Goal: Communication & Community: Answer question/provide support

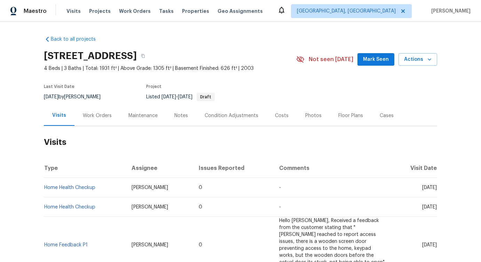
click at [99, 109] on div "Work Orders" at bounding box center [97, 115] width 46 height 21
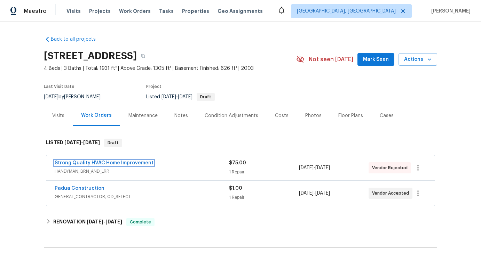
click at [120, 161] on link "Strong Quality HVAC Home Improvement" at bounding box center [104, 163] width 99 height 5
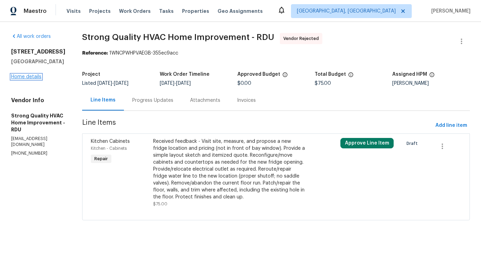
click at [30, 77] on link "Home details" at bounding box center [26, 76] width 30 height 5
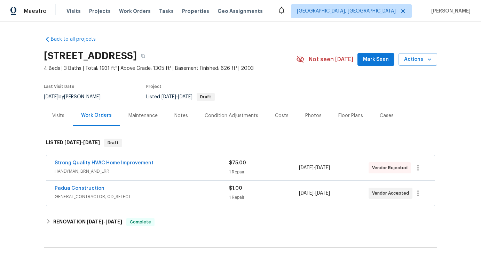
click at [382, 115] on div "Cases" at bounding box center [386, 115] width 14 height 7
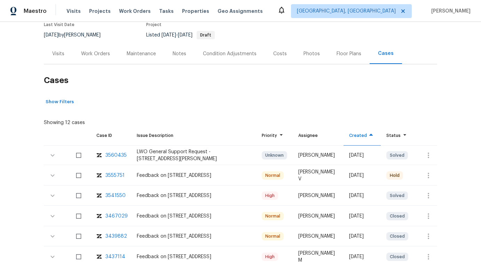
scroll to position [62, 0]
click at [112, 195] on div "3541550" at bounding box center [115, 195] width 20 height 7
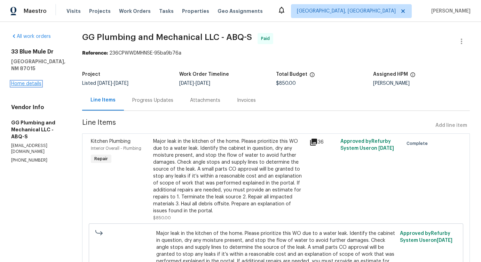
click at [35, 81] on link "Home details" at bounding box center [26, 83] width 30 height 5
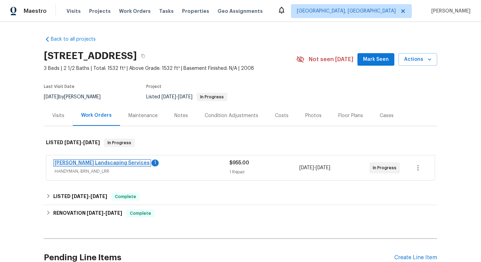
click at [120, 163] on link "Rodriguez Landscaping Services" at bounding box center [102, 163] width 95 height 5
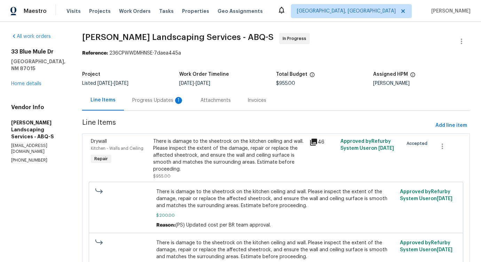
click at [153, 108] on div "Progress Updates 1" at bounding box center [158, 100] width 68 height 21
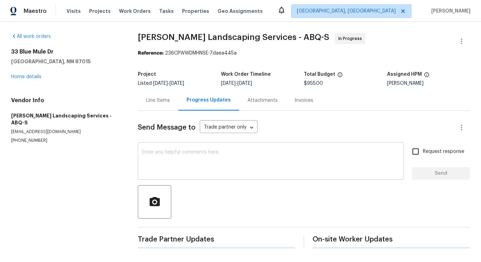
click at [183, 158] on textarea at bounding box center [270, 162] width 257 height 24
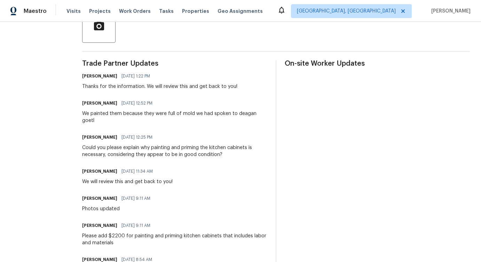
scroll to position [168, 0]
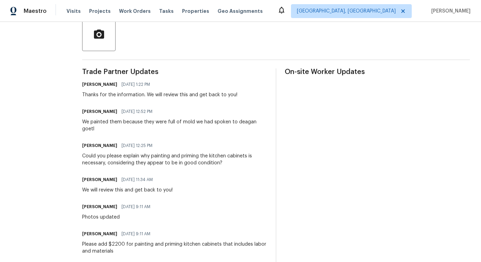
drag, startPoint x: 105, startPoint y: 99, endPoint x: 224, endPoint y: 98, distance: 118.9
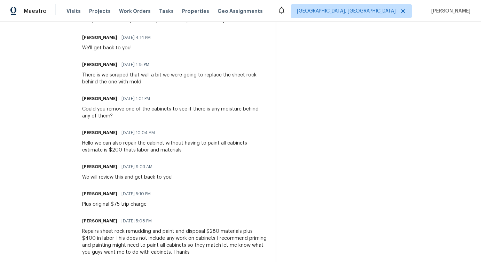
scroll to position [1262, 0]
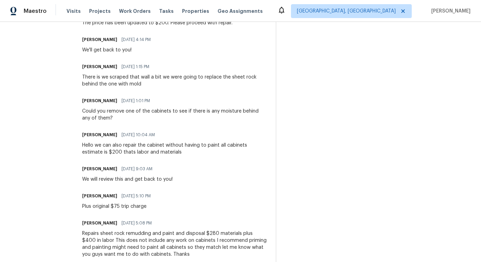
drag, startPoint x: 113, startPoint y: 141, endPoint x: 198, endPoint y: 166, distance: 88.9
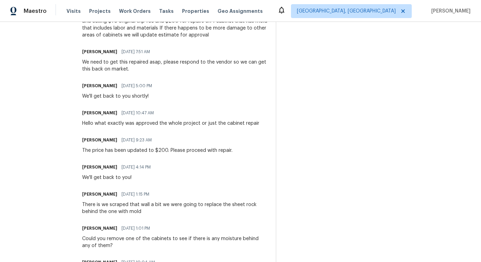
scroll to position [1131, 0]
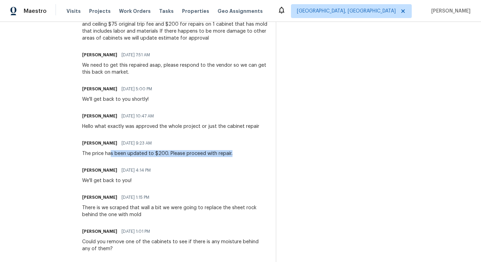
drag, startPoint x: 127, startPoint y: 156, endPoint x: 194, endPoint y: 157, distance: 67.1
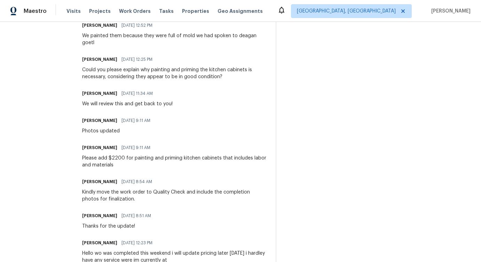
scroll to position [224, 0]
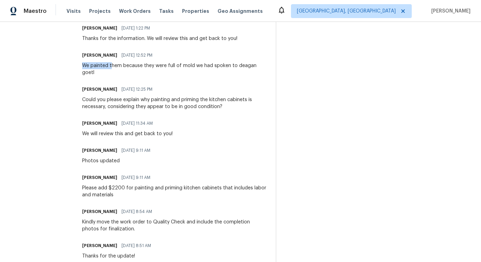
drag, startPoint x: 99, startPoint y: 65, endPoint x: 127, endPoint y: 63, distance: 27.6
click at [127, 63] on div "We painted them because they were full of mold we had spoken to deagan goetl" at bounding box center [174, 69] width 185 height 14
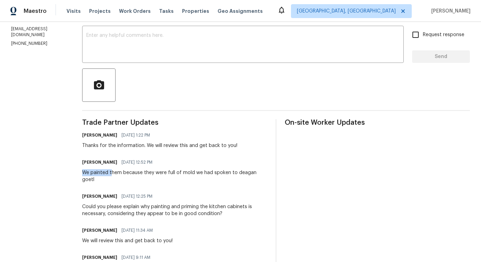
scroll to position [118, 0]
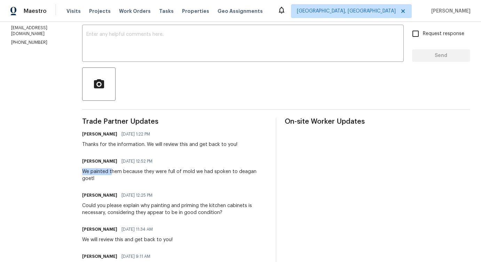
click at [218, 175] on div "We painted them because they were full of mold we had spoken to deagan goetl" at bounding box center [174, 175] width 185 height 14
drag, startPoint x: 99, startPoint y: 172, endPoint x: 117, endPoint y: 177, distance: 18.9
click at [118, 177] on div "We painted them because they were full of mold we had spoken to deagan goetl" at bounding box center [174, 175] width 185 height 14
copy div "We painted them because they were full of mold we had spoken to deagan goetl"
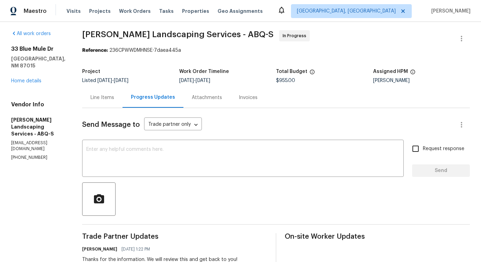
scroll to position [0, 0]
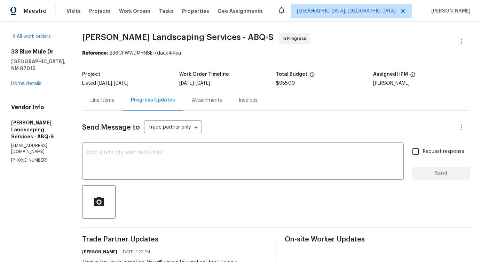
click at [114, 101] on div "Line Items" at bounding box center [102, 100] width 24 height 7
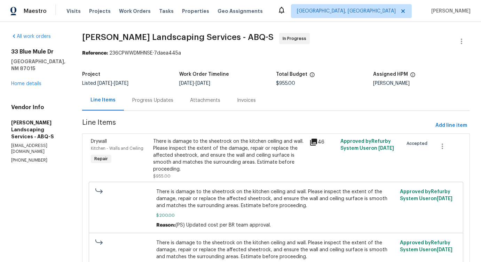
click at [231, 159] on div "There is damage to the sheetrock on the kitchen ceiling and wall. Please inspec…" at bounding box center [229, 155] width 152 height 35
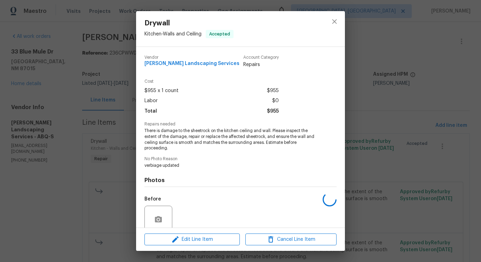
scroll to position [58, 0]
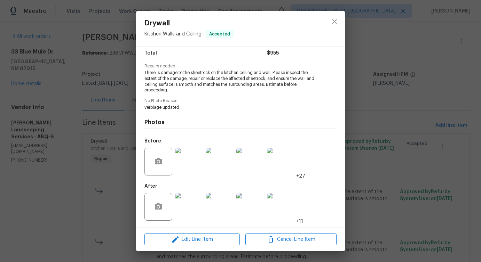
click at [191, 208] on img at bounding box center [189, 207] width 28 height 28
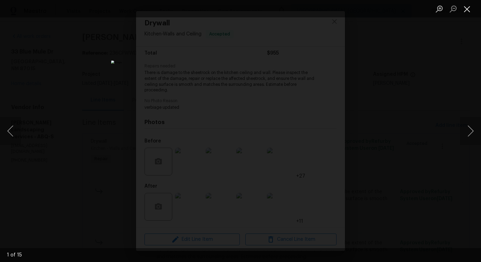
click at [465, 8] on button "Close lightbox" at bounding box center [467, 9] width 14 height 12
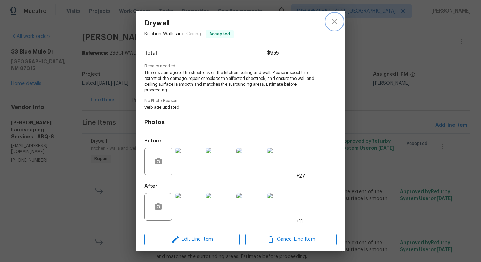
click at [330, 28] on button "close" at bounding box center [334, 21] width 17 height 17
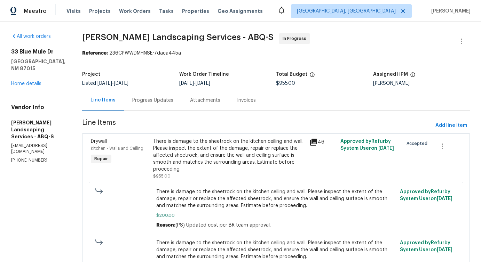
click at [165, 99] on div "Progress Updates" at bounding box center [152, 100] width 41 height 7
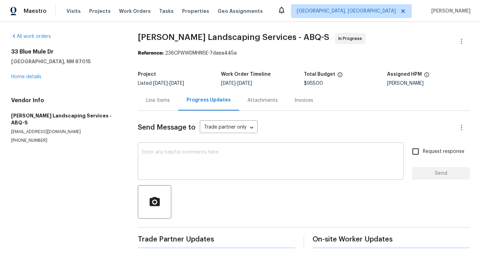
click at [189, 175] on div "x ​" at bounding box center [271, 161] width 266 height 35
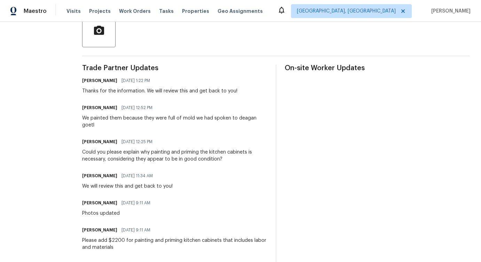
scroll to position [211, 0]
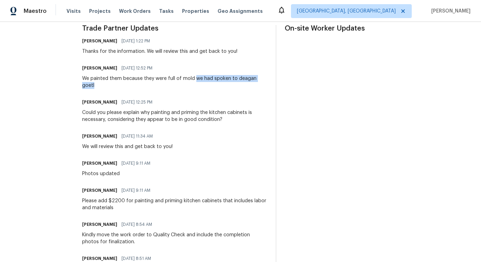
drag, startPoint x: 209, startPoint y: 78, endPoint x: 243, endPoint y: 93, distance: 36.6
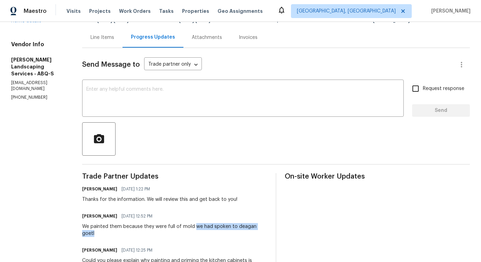
scroll to position [0, 0]
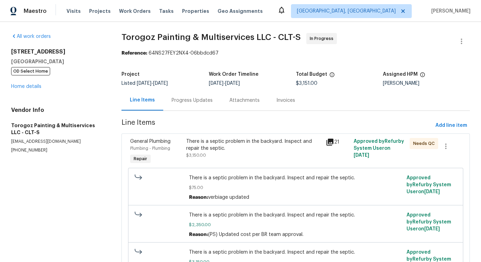
click at [206, 102] on div "Progress Updates" at bounding box center [191, 100] width 41 height 7
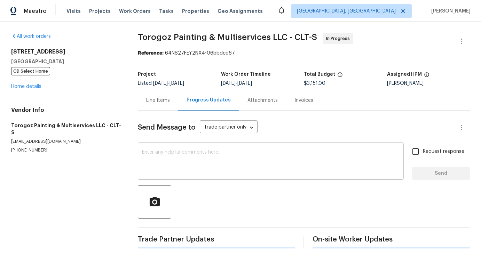
click at [208, 169] on textarea at bounding box center [270, 162] width 257 height 24
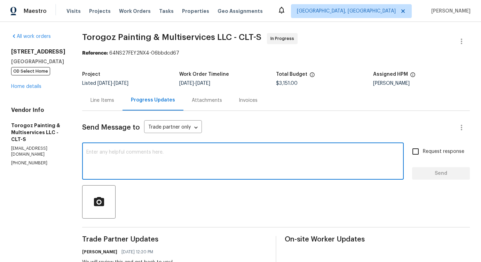
click at [119, 105] on div "Line Items" at bounding box center [102, 100] width 40 height 21
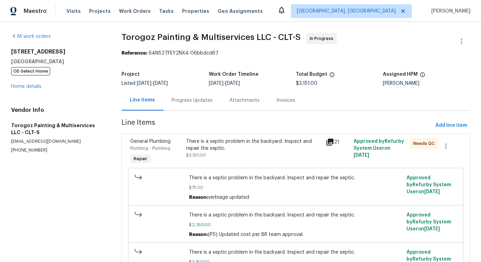
click at [225, 151] on div "There is a septic problem in the backyard. Inspect and repair the septic." at bounding box center [253, 145] width 135 height 14
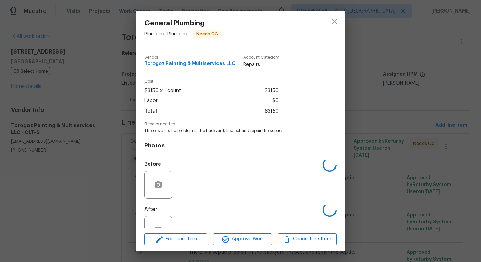
scroll to position [23, 0]
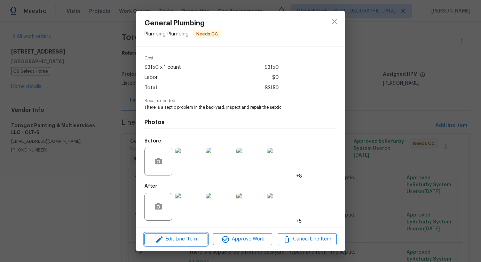
click at [174, 241] on span "Edit Line Item" at bounding box center [175, 239] width 59 height 9
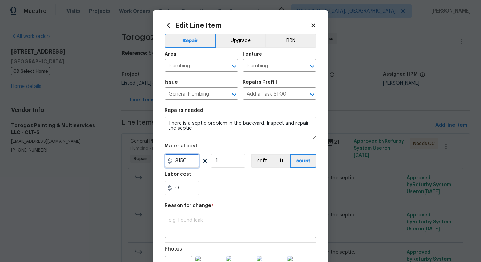
click at [179, 160] on input "3150" at bounding box center [181, 161] width 35 height 14
type input "8651"
click at [190, 218] on textarea at bounding box center [240, 225] width 143 height 15
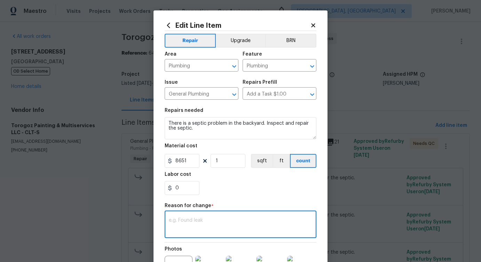
click at [229, 226] on textarea at bounding box center [240, 225] width 143 height 15
paste textarea "(PS) Updated cost per BR team approval."
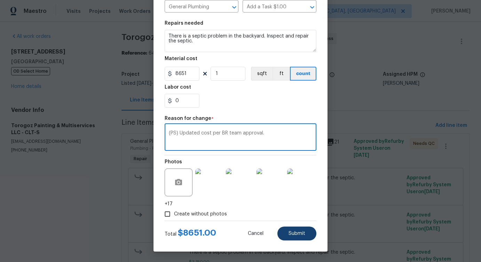
type textarea "(PS) Updated cost per BR team approval."
click at [290, 234] on span "Submit" at bounding box center [296, 233] width 17 height 5
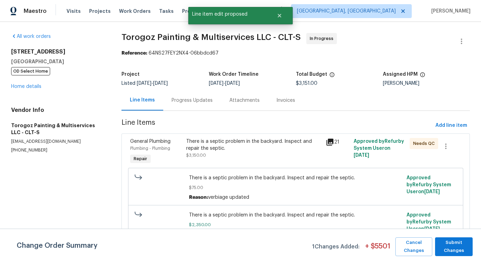
scroll to position [0, 0]
click at [458, 246] on span "Submit Changes" at bounding box center [453, 247] width 31 height 16
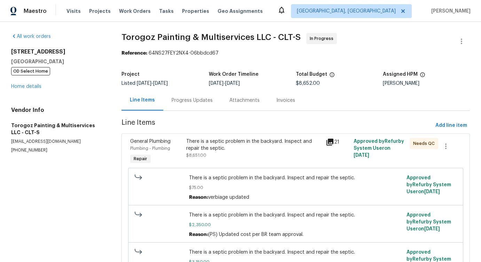
click at [199, 103] on div "Progress Updates" at bounding box center [191, 100] width 41 height 7
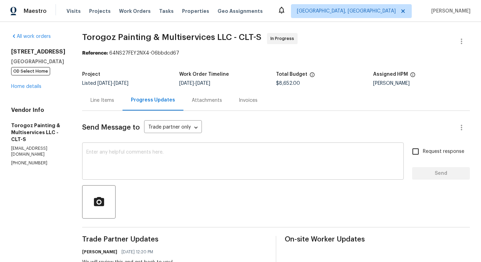
click at [181, 162] on textarea at bounding box center [242, 162] width 313 height 24
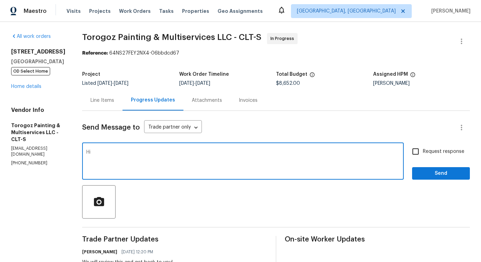
type textarea "H"
click at [255, 170] on textarea "The price has been updated to $8651, please proceed!" at bounding box center [242, 162] width 313 height 24
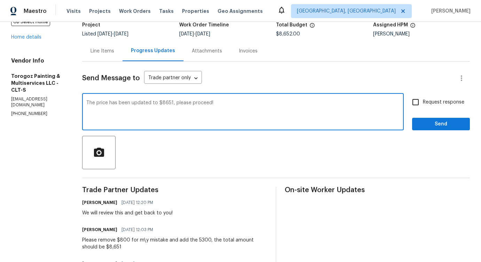
scroll to position [50, 0]
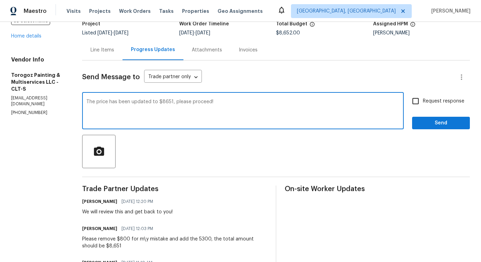
type textarea "The price has been updated to $8651, please proceed!"
click at [434, 121] on span "Send" at bounding box center [440, 123] width 47 height 9
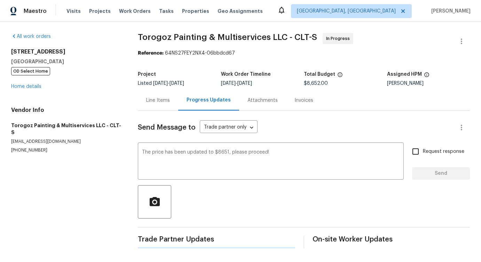
scroll to position [0, 0]
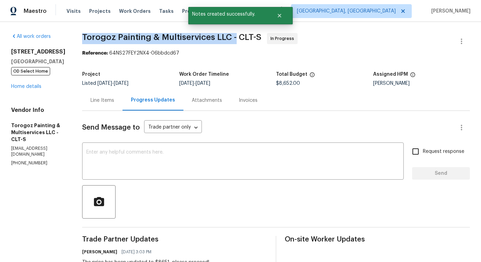
drag, startPoint x: 97, startPoint y: 37, endPoint x: 249, endPoint y: 38, distance: 152.7
copy span "Torogoz Painting & Multiservices LLC -"
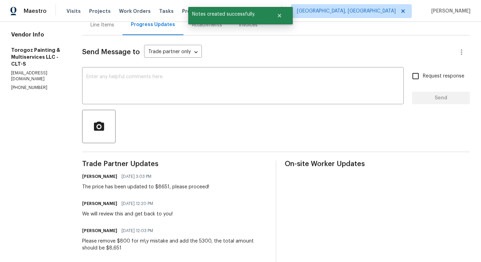
scroll to position [95, 0]
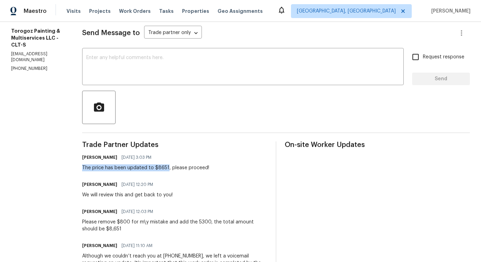
drag, startPoint x: 98, startPoint y: 169, endPoint x: 184, endPoint y: 169, distance: 85.9
copy div "The price has been updated to $8651"
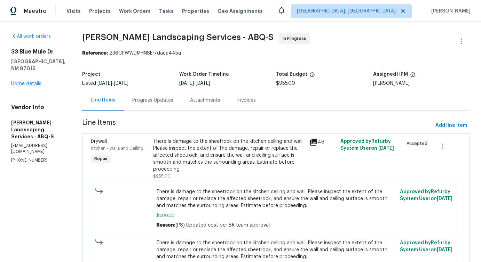
click at [176, 112] on section "Rodriguez Landscaping Services - ABQ-S In Progress Reference: 236CPWWDMHNSE-7da…" at bounding box center [275, 193] width 387 height 320
click at [169, 95] on div "Progress Updates" at bounding box center [153, 100] width 58 height 21
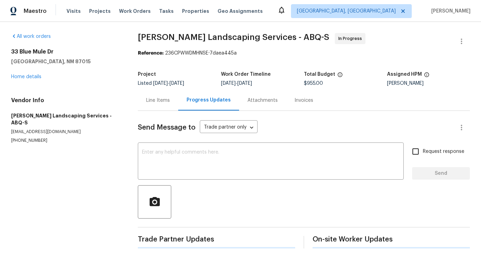
click at [182, 138] on div "Send Message to Trade partner only Trade partner only ​ x ​ Request response Se…" at bounding box center [304, 180] width 332 height 138
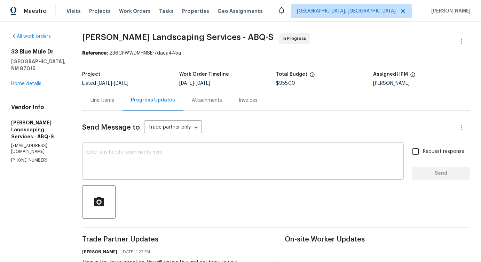
click at [184, 158] on textarea at bounding box center [242, 162] width 313 height 24
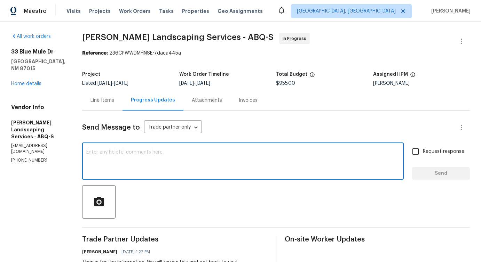
click at [130, 168] on textarea at bounding box center [242, 162] width 313 height 24
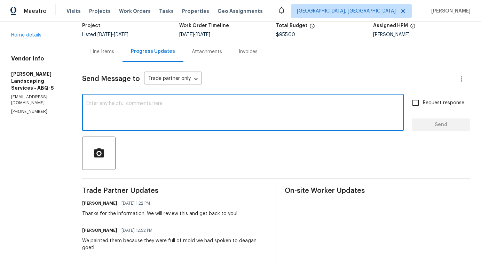
scroll to position [37, 0]
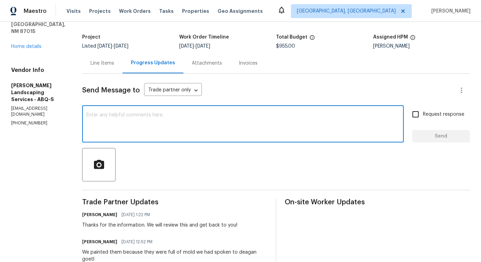
click at [145, 127] on textarea at bounding box center [242, 125] width 313 height 24
click at [227, 111] on div "x ​" at bounding box center [242, 124] width 321 height 35
paste textarea "Hi Team, Hope this email finds you well. I am writing to provide a summary of t…"
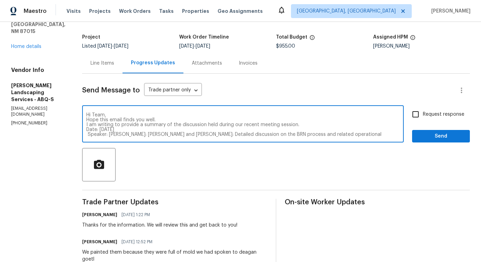
scroll to position [73, 0]
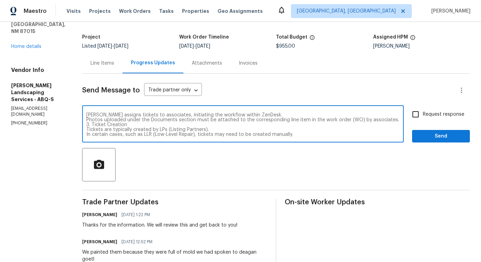
paste textarea "Once a ticket is created and assigned, the attached links within the ticket can…"
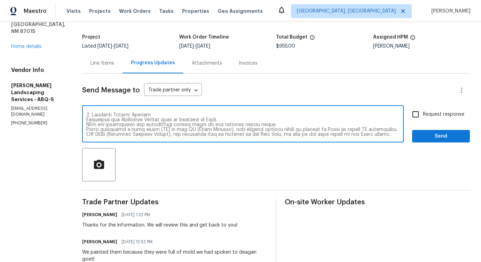
scroll to position [0, 0]
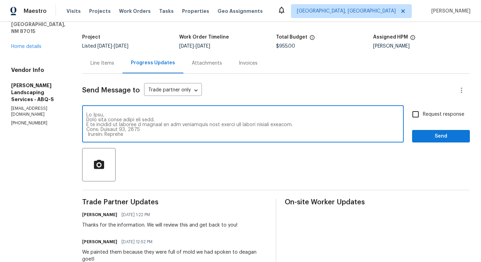
type textarea "Hi Team, Hope this email finds you well. I am writing to provide a summary of t…"
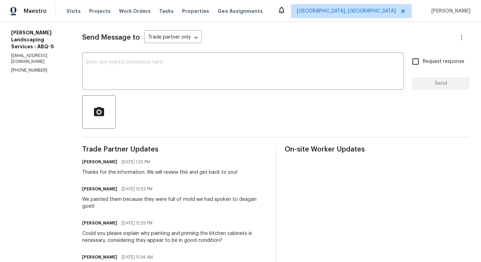
scroll to position [91, 0]
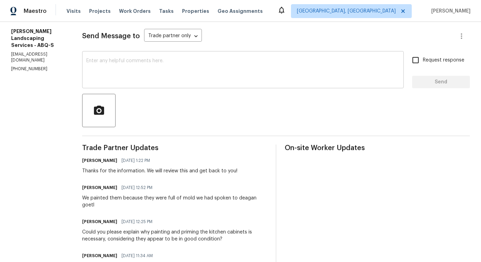
click at [179, 74] on textarea at bounding box center [242, 70] width 313 height 24
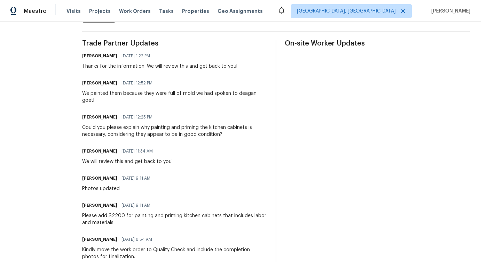
scroll to position [128, 0]
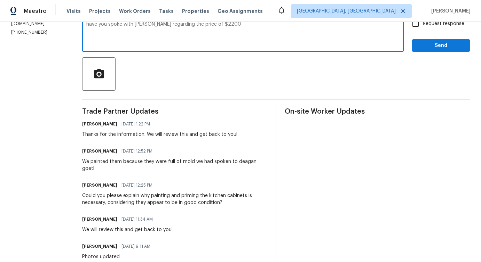
type textarea "have you spoke with degan regarding the price of $2200?"
click at [190, 24] on textarea "have you spoke with degan regarding the price of $2200?" at bounding box center [242, 34] width 313 height 24
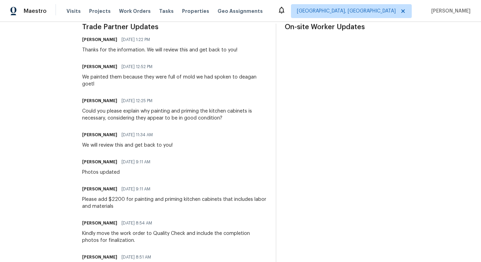
scroll to position [0, 0]
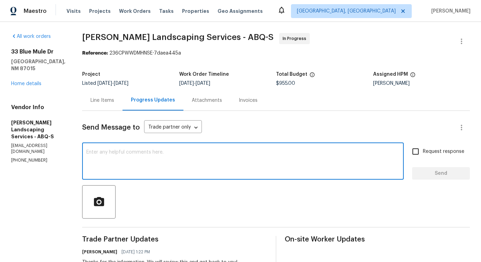
click at [164, 169] on textarea at bounding box center [242, 162] width 313 height 24
paste textarea ""Have you had a chance to speak with Degan regarding the $2,200 pricing"
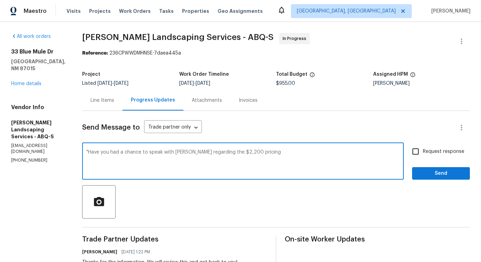
click at [106, 152] on textarea ""Have you had a chance to speak with Degan regarding the $2,200 pricing" at bounding box center [242, 162] width 313 height 24
drag, startPoint x: 125, startPoint y: 153, endPoint x: 162, endPoint y: 153, distance: 36.9
click at [162, 153] on textarea "Have you had a chance to speak with Degan regarding the $2,200 pricing" at bounding box center [242, 162] width 313 height 24
click at [0, 0] on div "spoken" at bounding box center [0, 0] width 0 height 0
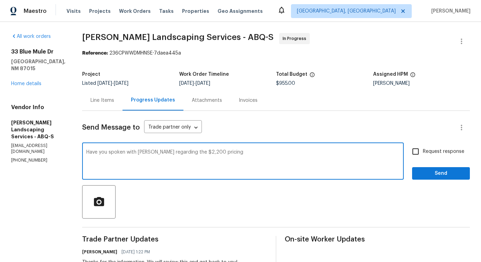
click at [0, 0] on span "n" at bounding box center [0, 0] width 0 height 0
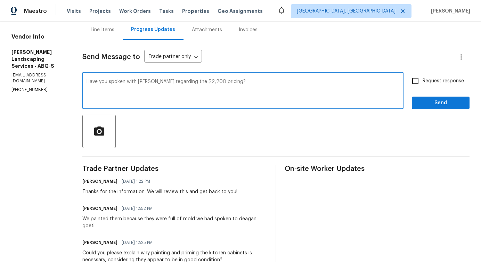
scroll to position [87, 0]
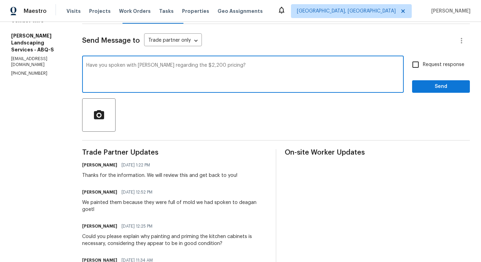
type textarea "Have you spoken with Degan regarding the $2,200 pricing?"
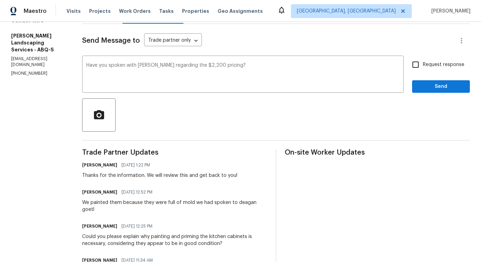
click at [433, 64] on span "Request response" at bounding box center [443, 64] width 41 height 7
click at [423, 64] on input "Request response" at bounding box center [415, 64] width 15 height 15
checkbox input "true"
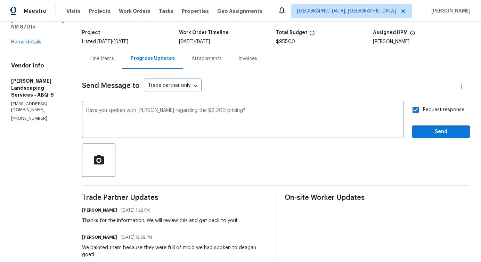
scroll to position [0, 0]
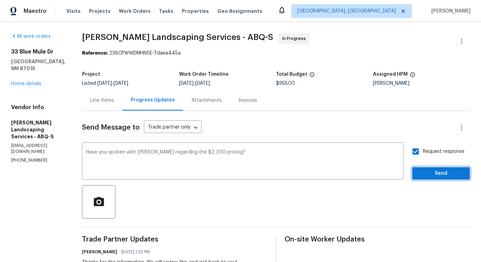
click at [430, 177] on span "Send" at bounding box center [441, 173] width 47 height 9
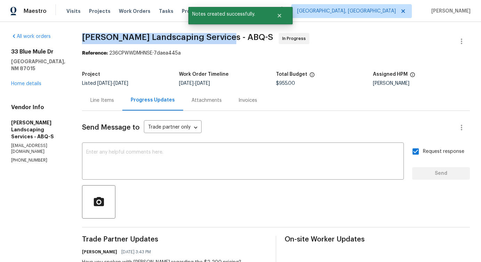
drag, startPoint x: 97, startPoint y: 40, endPoint x: 234, endPoint y: 34, distance: 137.5
copy span "Rodriguez Landscaping Services -"
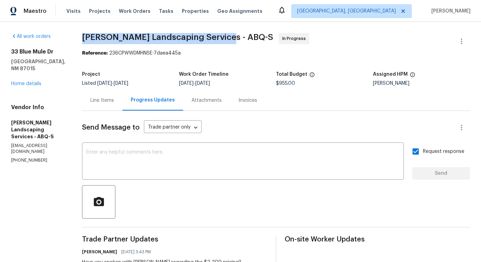
copy span "Rodriguez Landscaping Services -"
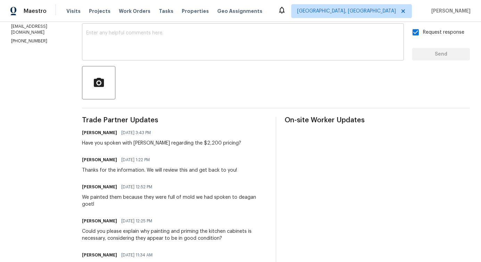
scroll to position [117, 0]
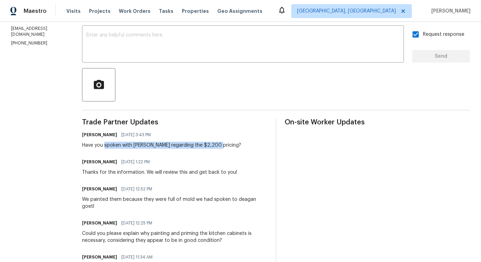
drag, startPoint x: 120, startPoint y: 146, endPoint x: 233, endPoint y: 145, distance: 112.3
click at [233, 145] on div "Have you spoken with Degan regarding the $2,200 pricing?" at bounding box center [161, 145] width 159 height 7
copy div "spoken with Degan regarding the $2,200 pricing?"
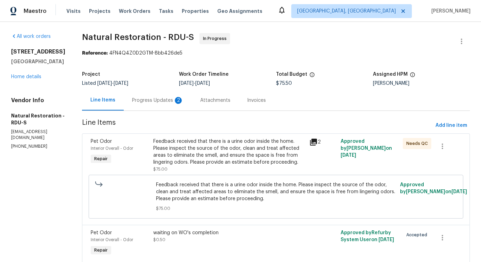
click at [150, 95] on div "Progress Updates 2" at bounding box center [158, 100] width 68 height 21
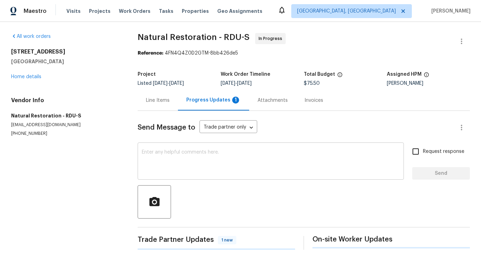
click at [170, 162] on textarea at bounding box center [271, 162] width 258 height 24
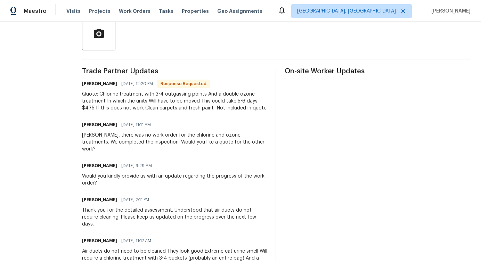
scroll to position [174, 0]
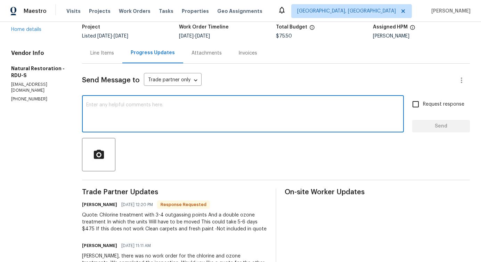
click at [106, 62] on div "Line Items" at bounding box center [102, 53] width 40 height 21
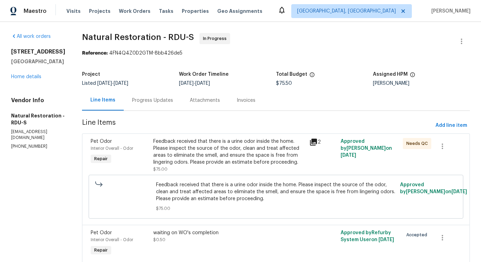
click at [150, 99] on div "Progress Updates" at bounding box center [152, 100] width 41 height 7
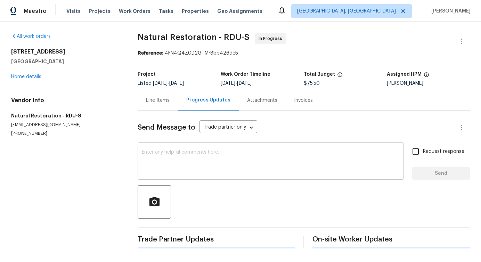
click at [169, 166] on textarea at bounding box center [271, 162] width 258 height 24
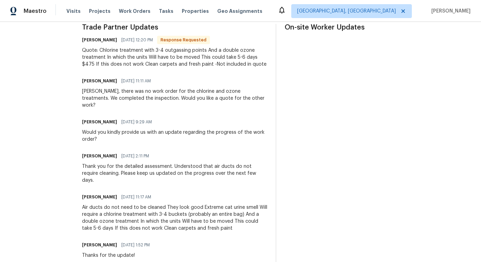
scroll to position [228, 0]
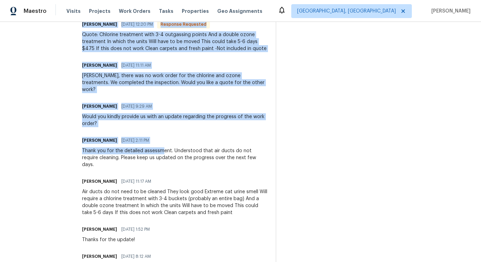
drag, startPoint x: 159, startPoint y: 144, endPoint x: 279, endPoint y: 151, distance: 119.5
click at [279, 151] on div "Trade Partner Updates [PERSON_NAME] [DATE] 12:20 PM Response Requested Quote: C…" at bounding box center [276, 212] width 388 height 408
click at [247, 151] on div "Thank you for the detailed assessment. Understood that air ducts do not require…" at bounding box center [174, 157] width 185 height 21
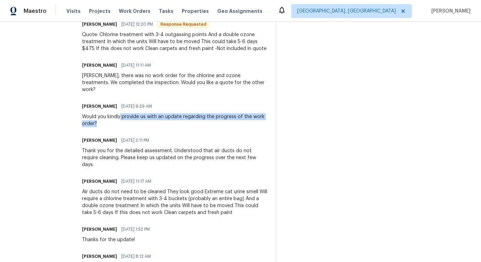
drag, startPoint x: 121, startPoint y: 110, endPoint x: 193, endPoint y: 117, distance: 73.0
click at [193, 117] on div "Would you kindly provide us with an update regarding the progress of the work o…" at bounding box center [174, 120] width 185 height 14
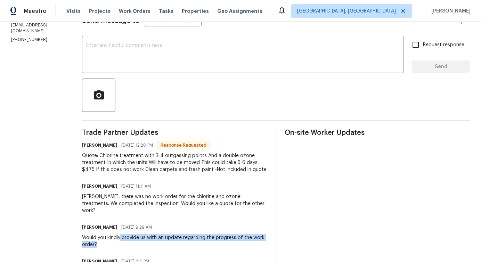
scroll to position [11, 0]
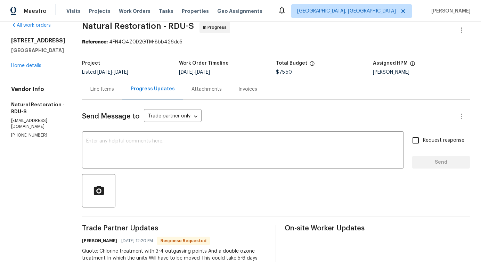
click at [109, 91] on div "Line Items" at bounding box center [102, 89] width 24 height 7
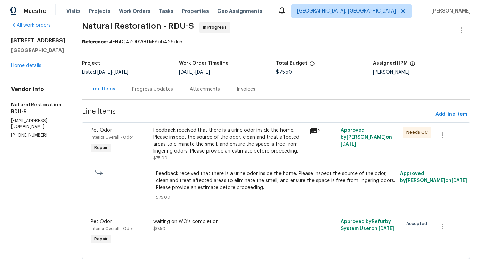
click at [263, 152] on div "Feedback received that there is a urine odor inside the home. Please inspect th…" at bounding box center [229, 141] width 152 height 28
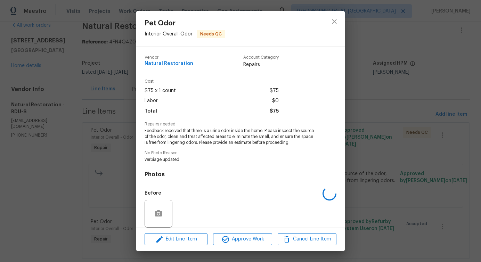
scroll to position [52, 0]
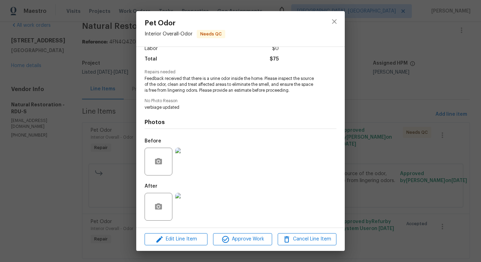
click at [196, 203] on img at bounding box center [189, 207] width 28 height 28
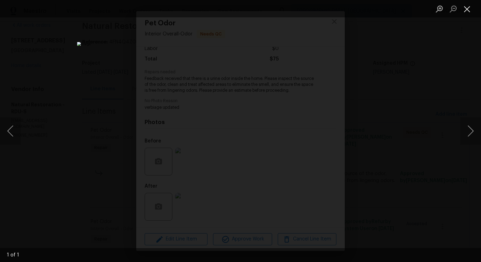
click at [469, 14] on button "Close lightbox" at bounding box center [467, 9] width 14 height 12
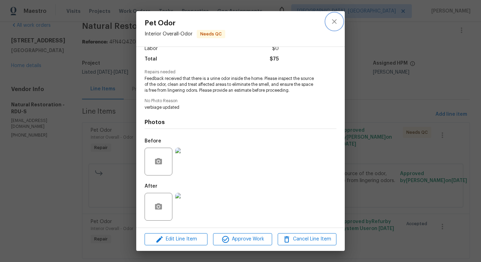
click at [335, 21] on icon "close" at bounding box center [334, 21] width 8 height 8
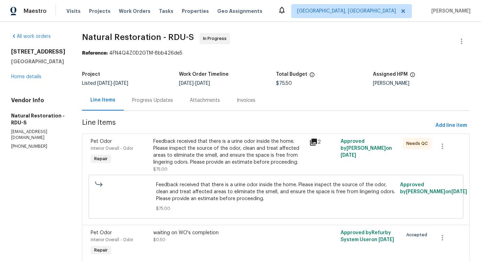
scroll to position [28, 0]
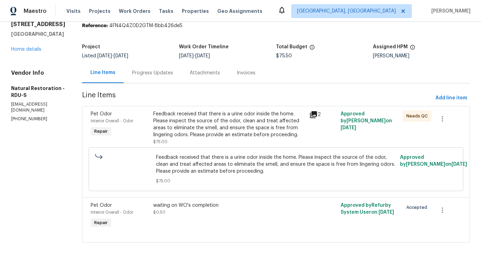
click at [159, 79] on div "Progress Updates" at bounding box center [153, 73] width 58 height 21
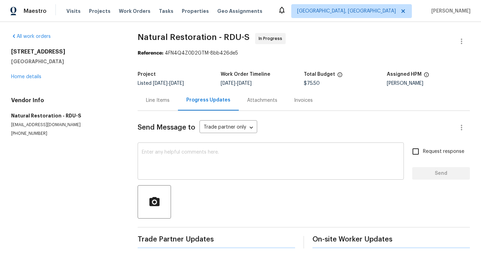
click at [180, 148] on div "x ​" at bounding box center [271, 161] width 266 height 35
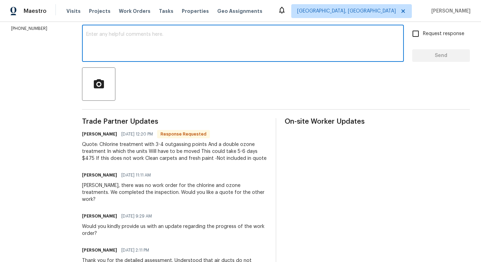
scroll to position [151, 0]
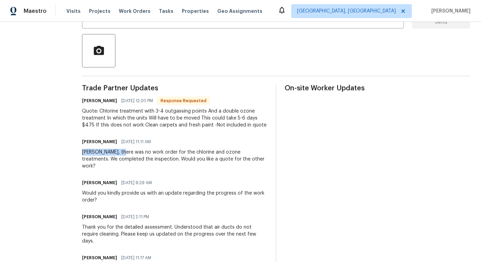
drag, startPoint x: 119, startPoint y: 152, endPoint x: 231, endPoint y: 148, distance: 112.1
click at [231, 148] on div "[PERSON_NAME] [DATE] 11:11 AM [PERSON_NAME], there was no work order for the ch…" at bounding box center [174, 153] width 185 height 33
drag, startPoint x: 139, startPoint y: 189, endPoint x: 197, endPoint y: 186, distance: 57.8
click at [196, 190] on div "Would you kindly provide us with an update regarding the progress of the work o…" at bounding box center [174, 197] width 185 height 14
drag, startPoint x: 110, startPoint y: 152, endPoint x: 133, endPoint y: 152, distance: 23.3
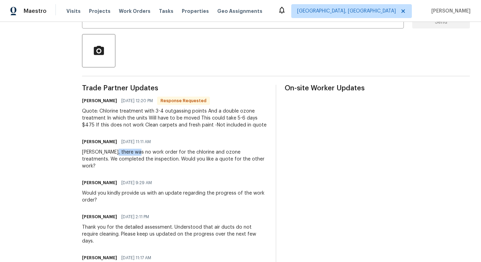
click at [134, 152] on div "[PERSON_NAME], there was no work order for the chlorine and ozone treatments. W…" at bounding box center [174, 159] width 185 height 21
drag, startPoint x: 164, startPoint y: 152, endPoint x: 231, endPoint y: 152, distance: 66.4
click at [231, 152] on div "[PERSON_NAME], there was no work order for the chlorine and ozone treatments. W…" at bounding box center [174, 159] width 185 height 21
drag, startPoint x: 110, startPoint y: 161, endPoint x: 138, endPoint y: 162, distance: 28.9
click at [138, 162] on div "[PERSON_NAME], there was no work order for the chlorine and ozone treatments. W…" at bounding box center [174, 159] width 185 height 21
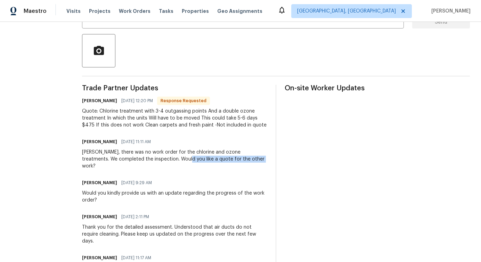
drag, startPoint x: 166, startPoint y: 160, endPoint x: 265, endPoint y: 159, distance: 99.1
click at [265, 159] on div "[PERSON_NAME], there was no work order for the chlorine and ozone treatments. W…" at bounding box center [174, 159] width 185 height 21
click at [81, 104] on div "All work orders [STREET_ADDRESS][PERSON_NAME] Home details Vendor Info Natural …" at bounding box center [240, 187] width 481 height 633
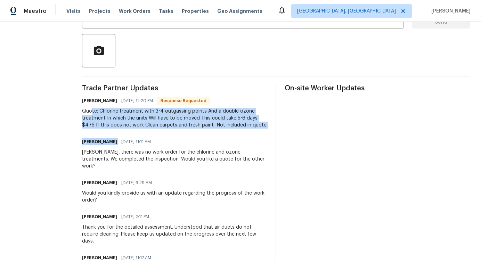
drag, startPoint x: 91, startPoint y: 111, endPoint x: 265, endPoint y: 133, distance: 175.3
click at [196, 107] on div "[PERSON_NAME] [DATE] 12:20 PM Response Requested Quote: Chlorine treatment with…" at bounding box center [174, 112] width 185 height 33
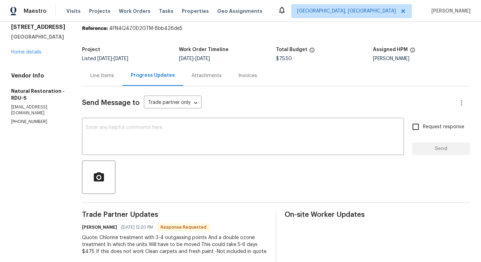
scroll to position [0, 0]
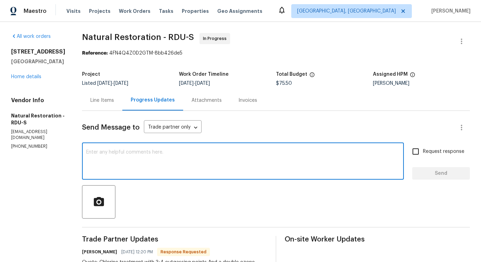
click at [163, 166] on textarea at bounding box center [243, 162] width 314 height 24
type textarea "We will review this and get back to you!"
click at [440, 172] on span "Send" at bounding box center [441, 173] width 47 height 9
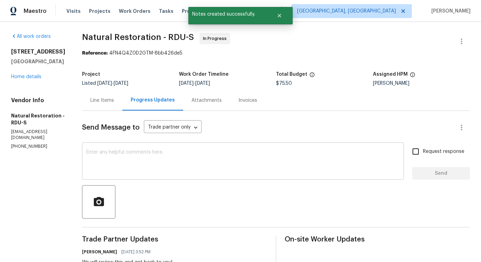
click at [283, 156] on textarea at bounding box center [243, 162] width 314 height 24
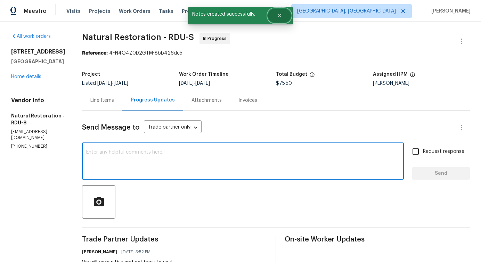
click at [281, 14] on icon "Close" at bounding box center [279, 15] width 3 height 3
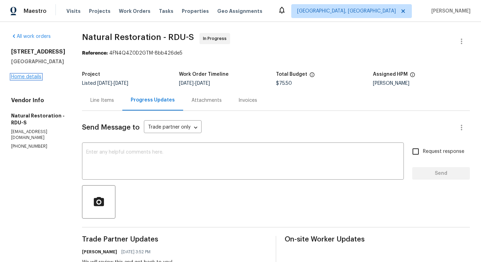
click at [37, 79] on link "Home details" at bounding box center [26, 76] width 30 height 5
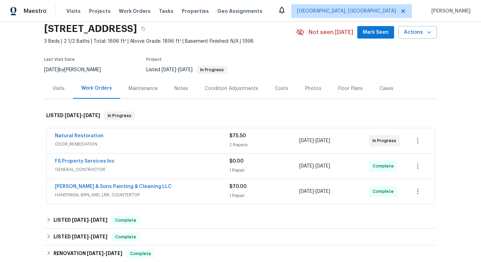
scroll to position [32, 0]
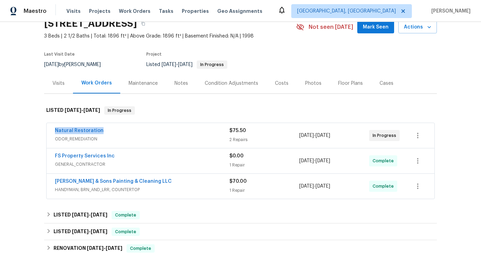
drag, startPoint x: 52, startPoint y: 130, endPoint x: 143, endPoint y: 130, distance: 91.1
click at [143, 130] on div "Natural Restoration ODOR_REMEDIATION $75.50 2 Repairs 10/2/2025 - 10/4/2025 In …" at bounding box center [241, 135] width 388 height 25
copy link "Natural Restoration"
click at [70, 130] on link "Natural Restoration" at bounding box center [79, 130] width 49 height 5
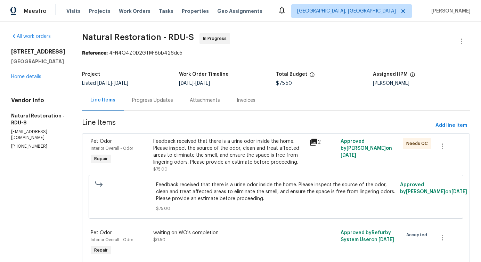
click at [171, 192] on span "Feedback received that there is a urine odor inside the home. Please inspect th…" at bounding box center [276, 192] width 240 height 21
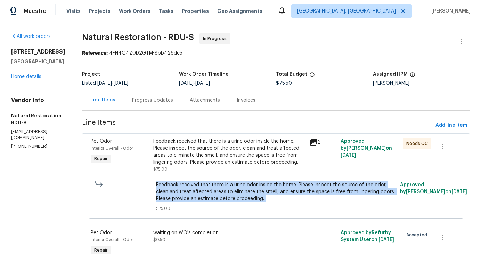
copy span "Feedback received that there is a urine odor inside the home. Please inspect th…"
click at [148, 94] on div "Progress Updates" at bounding box center [153, 100] width 58 height 21
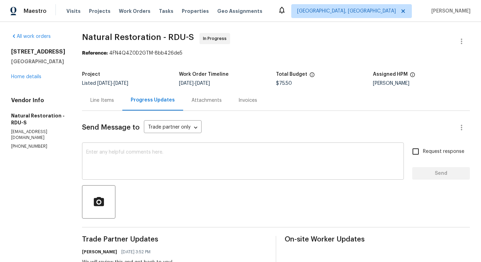
click at [169, 174] on textarea at bounding box center [243, 162] width 314 height 24
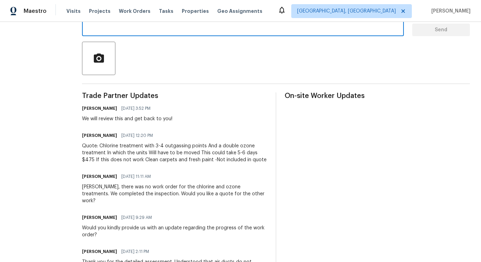
scroll to position [145, 0]
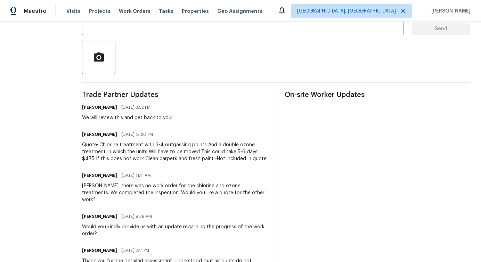
click at [143, 188] on div "Pavithra, there was no work order for the chlorine and ozone treatments. We com…" at bounding box center [174, 193] width 185 height 21
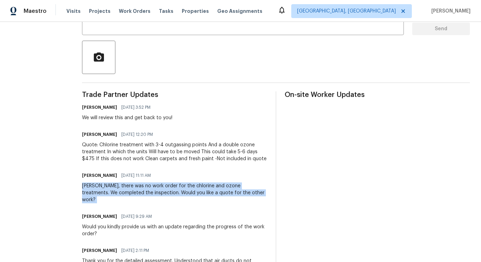
copy div "Pavithra, there was no work order for the chlorine and ozone treatments. We com…"
click at [126, 182] on div "Laura 10/14/2025 11:11 AM Pavithra, there was no work order for the chlorine an…" at bounding box center [174, 187] width 185 height 33
drag, startPoint x: 102, startPoint y: 187, endPoint x: 240, endPoint y: 190, distance: 137.4
click at [240, 190] on div "Pavithra, there was no work order for the chlorine and ozone treatments. We com…" at bounding box center [174, 193] width 185 height 21
copy div "there was no work order for the chlorine and ozone treatments. We completed the…"
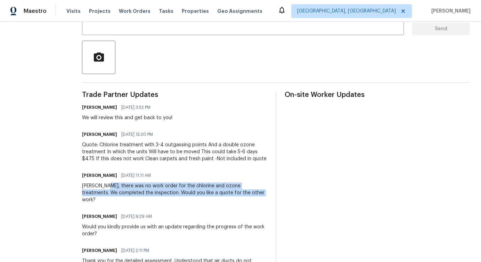
click at [111, 144] on div "Quote: Chlorine treatment with 3-4 outgassing points And a double ozone treatme…" at bounding box center [174, 152] width 185 height 21
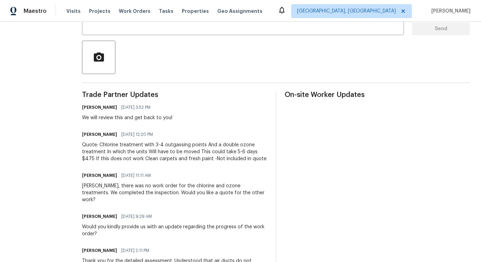
click at [111, 144] on div "Quote: Chlorine treatment with 3-4 outgassing points And a double ozone treatme…" at bounding box center [174, 152] width 185 height 21
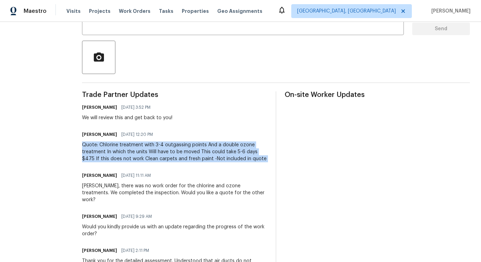
copy div "Quote: Chlorine treatment with 3-4 outgassing points And a double ozone treatme…"
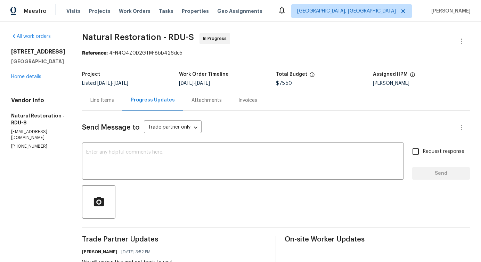
scroll to position [21, 0]
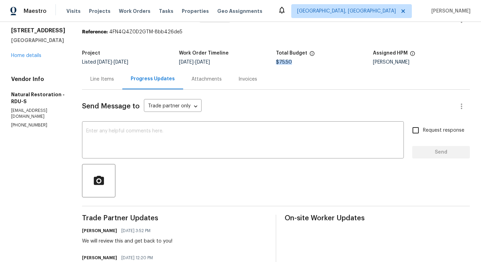
drag, startPoint x: 276, startPoint y: 61, endPoint x: 296, endPoint y: 62, distance: 19.8
click at [296, 62] on div "$75.50" at bounding box center [324, 62] width 97 height 5
copy span "$75.50"
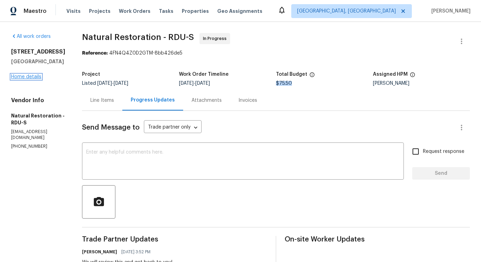
click at [25, 77] on link "Home details" at bounding box center [26, 76] width 30 height 5
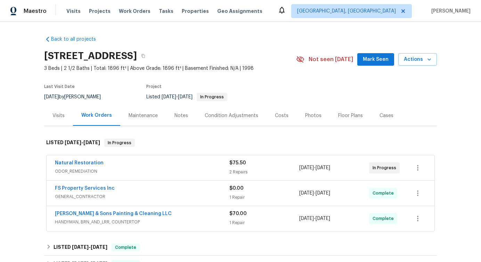
click at [21, 173] on div "Back to all projects 125 River Hills Dr, Clayton, NC 27527 3 Beds | 2 1/2 Baths…" at bounding box center [240, 142] width 481 height 240
drag, startPoint x: 51, startPoint y: 164, endPoint x: 130, endPoint y: 163, distance: 79.6
click at [130, 164] on div "Natural Restoration ODOR_REMEDIATION $75.50 2 Repairs 10/2/2025 - 10/4/2025 In …" at bounding box center [241, 167] width 388 height 25
copy link "Natural Restoration"
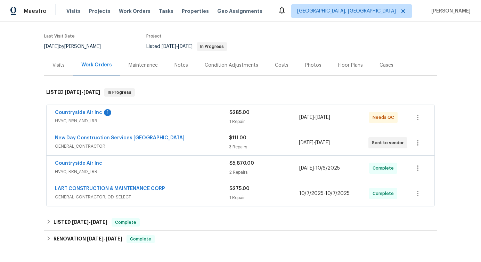
scroll to position [51, 0]
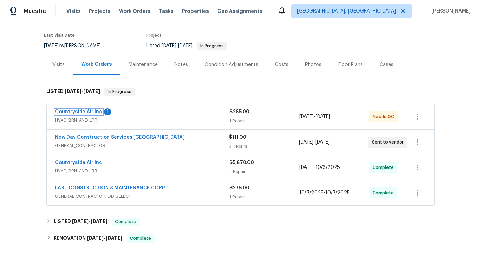
click at [78, 110] on link "Countryside Air Inc" at bounding box center [78, 112] width 47 height 5
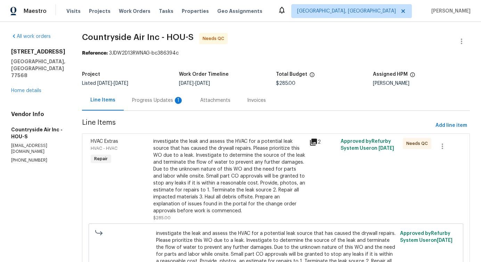
click at [178, 105] on div "Progress Updates 1" at bounding box center [158, 100] width 68 height 21
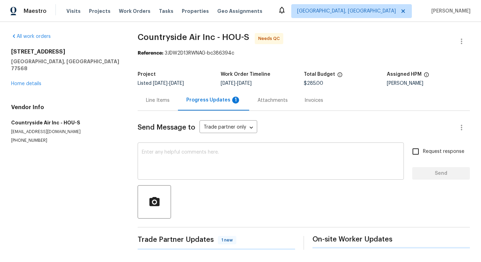
click at [203, 166] on textarea at bounding box center [271, 162] width 258 height 24
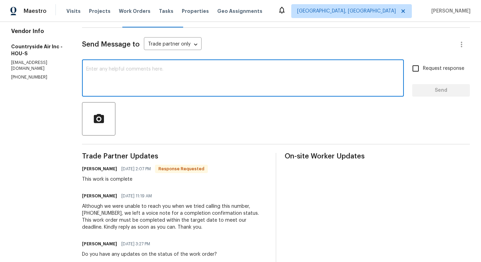
scroll to position [119, 0]
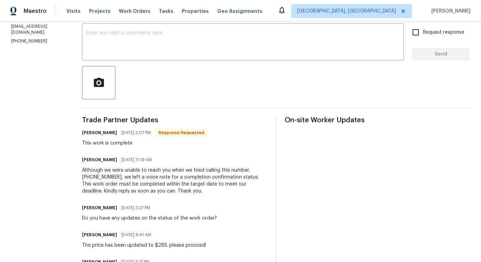
drag, startPoint x: 114, startPoint y: 136, endPoint x: 146, endPoint y: 136, distance: 31.6
click at [146, 136] on div "Michael Theard 10/14/2025 2:07 PM Response Requested" at bounding box center [145, 133] width 126 height 10
click at [104, 146] on div "This work is complete" at bounding box center [145, 143] width 126 height 7
drag, startPoint x: 79, startPoint y: 143, endPoint x: 154, endPoint y: 142, distance: 75.1
click at [154, 142] on div "All work orders 211 Golden Eagle Ct La Marque, TX 77568 Home details Vendor Inf…" at bounding box center [240, 178] width 481 height 551
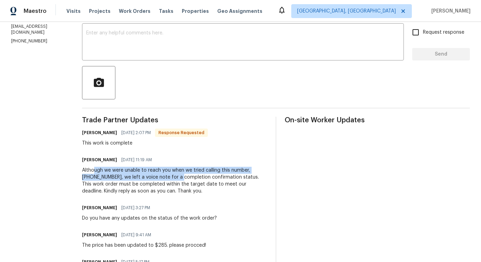
drag, startPoint x: 93, startPoint y: 169, endPoint x: 177, endPoint y: 179, distance: 84.7
click at [178, 179] on div "Although we were unable to reach you when we tried calling this number, 2816824…" at bounding box center [174, 181] width 185 height 28
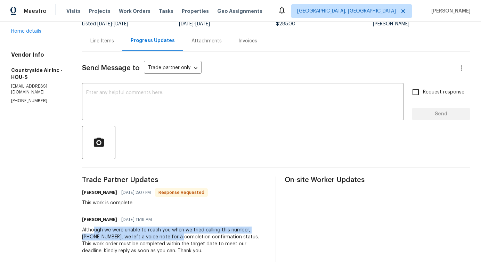
scroll to position [0, 0]
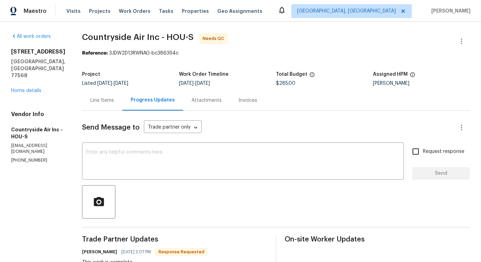
click at [107, 104] on div "Line Items" at bounding box center [102, 100] width 40 height 21
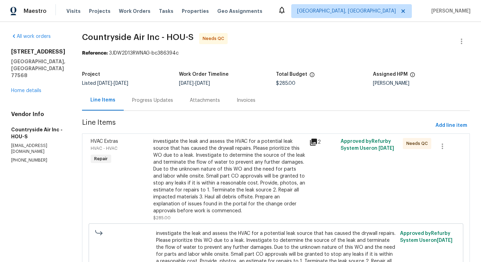
click at [214, 152] on div "investigate the leak and assess the HVAC for a potential leak source that has c…" at bounding box center [229, 176] width 152 height 77
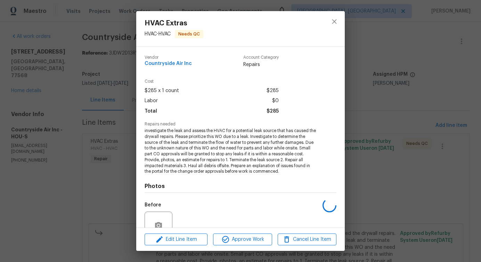
scroll to position [64, 0]
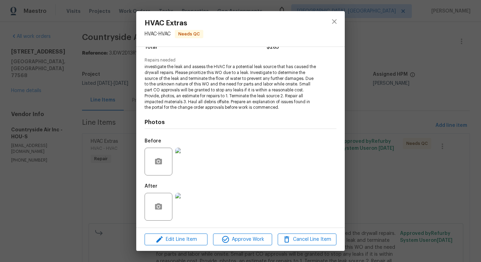
click at [193, 166] on img at bounding box center [189, 162] width 28 height 28
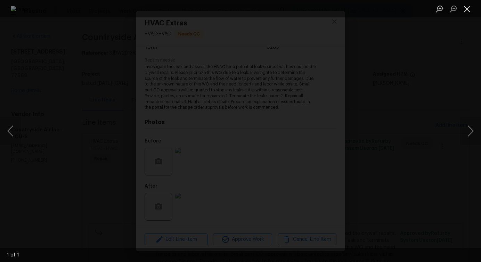
click at [463, 12] on button "Close lightbox" at bounding box center [467, 9] width 14 height 12
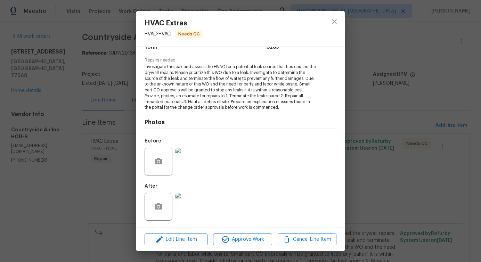
click at [191, 210] on img at bounding box center [189, 207] width 28 height 28
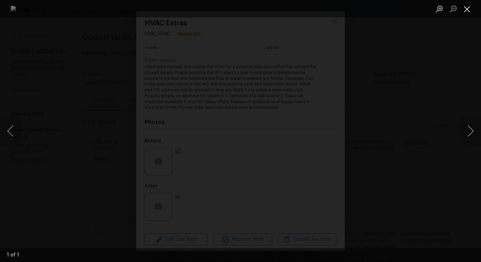
click at [463, 8] on button "Close lightbox" at bounding box center [467, 9] width 14 height 12
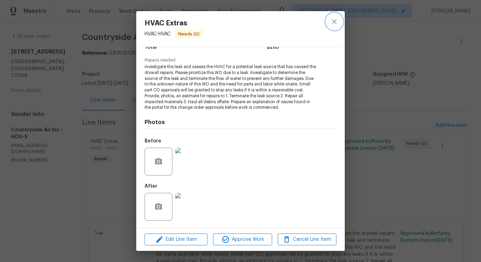
click at [329, 25] on button "close" at bounding box center [334, 21] width 17 height 17
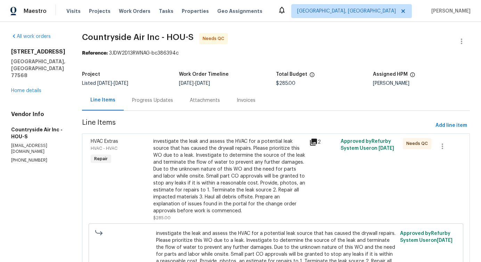
click at [145, 102] on div "Progress Updates" at bounding box center [152, 100] width 41 height 7
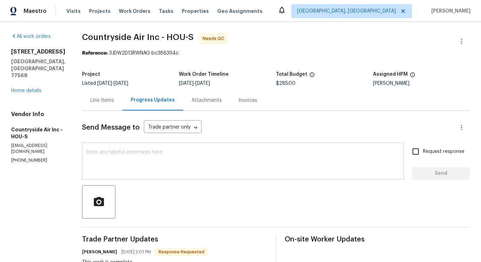
click at [183, 157] on textarea at bounding box center [243, 162] width 314 height 24
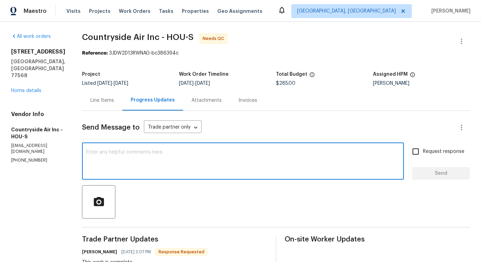
click at [136, 162] on textarea at bounding box center [243, 162] width 314 height 24
click at [460, 41] on icon "button" at bounding box center [462, 41] width 8 height 8
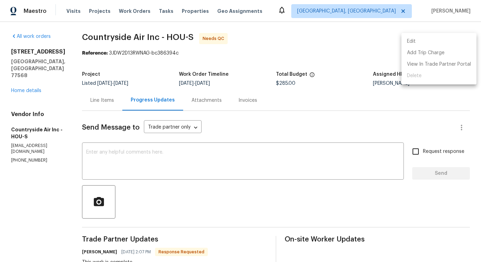
click at [429, 41] on li "Edit" at bounding box center [439, 41] width 75 height 11
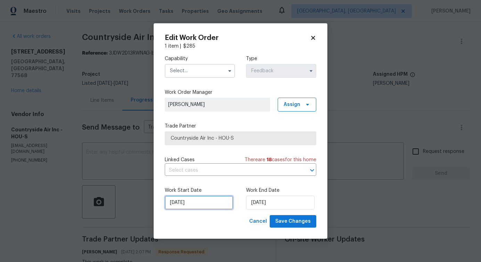
click at [184, 200] on input "[DATE]" at bounding box center [199, 203] width 69 height 14
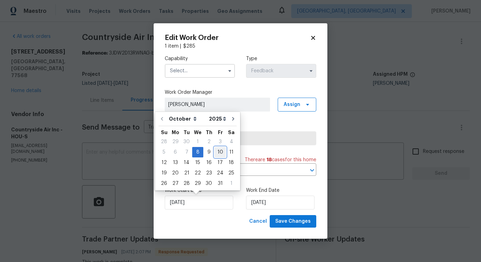
click at [219, 152] on div "10" at bounding box center [220, 152] width 11 height 10
type input "[DATE]"
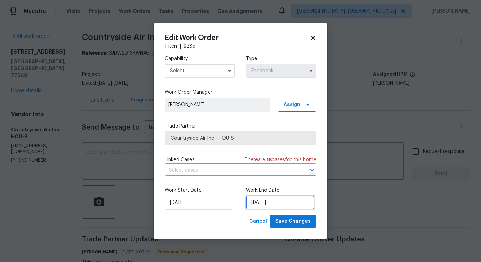
click at [254, 203] on input "10/10/2025" at bounding box center [280, 203] width 69 height 14
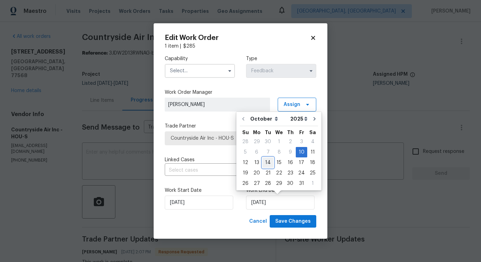
click at [268, 163] on div "14" at bounding box center [268, 163] width 11 height 10
type input "10/14/2025"
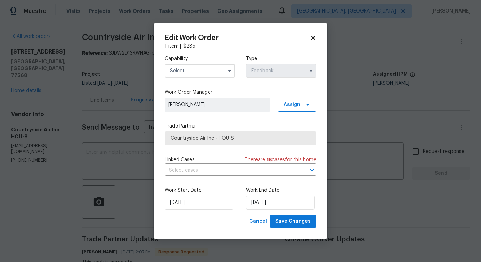
click at [207, 71] on input "text" at bounding box center [200, 71] width 70 height 14
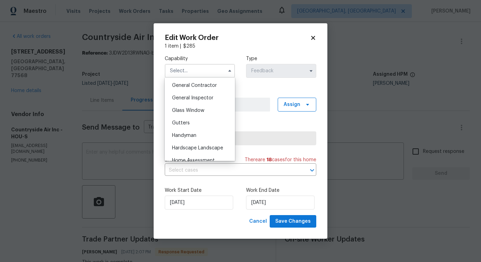
scroll to position [336, 0]
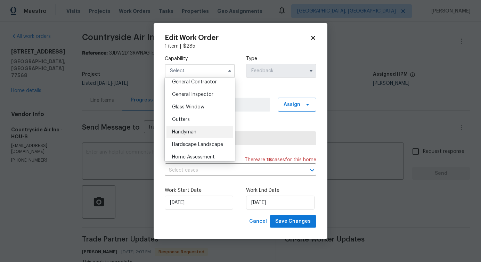
click at [189, 135] on div "Handyman" at bounding box center [200, 132] width 67 height 13
type input "Handyman"
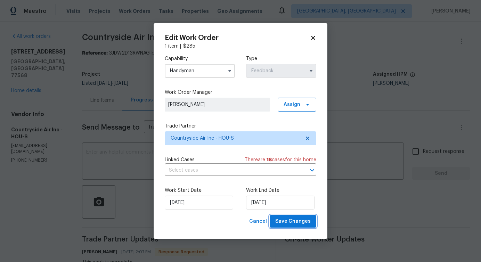
click at [288, 222] on span "Save Changes" at bounding box center [292, 221] width 35 height 9
click at [126, 149] on body "Maestro Visits Projects Work Orders Tasks Properties Geo Assignments Detroit, M…" at bounding box center [240, 131] width 481 height 262
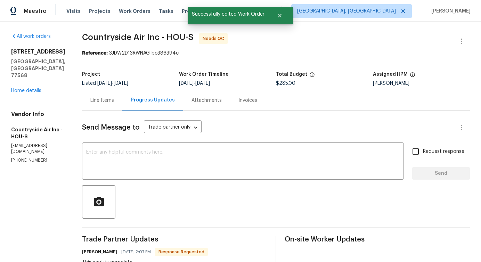
click at [104, 106] on div "Line Items" at bounding box center [102, 100] width 40 height 21
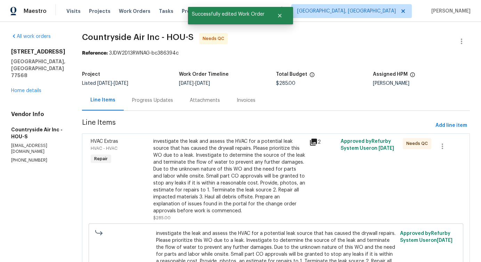
click at [194, 166] on div "investigate the leak and assess the HVAC for a potential leak source that has c…" at bounding box center [229, 176] width 152 height 77
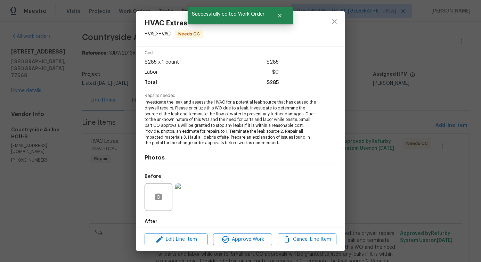
scroll to position [64, 0]
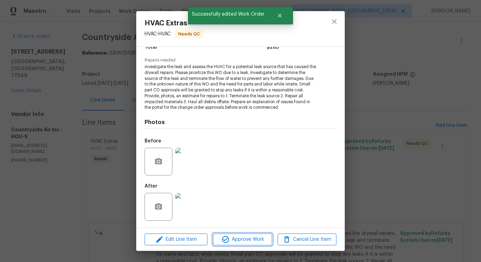
click at [255, 241] on span "Approve Work" at bounding box center [242, 239] width 55 height 9
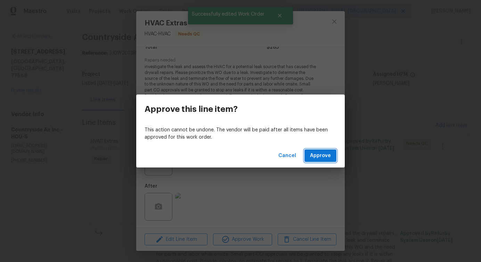
click at [324, 155] on span "Approve" at bounding box center [320, 156] width 21 height 9
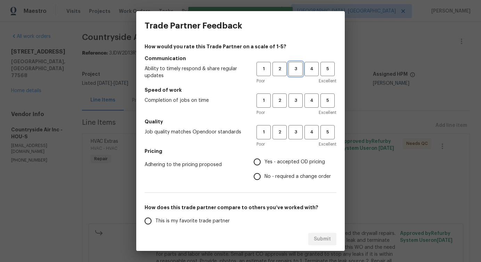
click at [299, 68] on span "3" at bounding box center [295, 69] width 13 height 8
click at [297, 97] on span "3" at bounding box center [295, 101] width 13 height 8
click at [295, 130] on span "3" at bounding box center [295, 132] width 13 height 8
click at [262, 171] on input "No - required a change order" at bounding box center [257, 176] width 15 height 15
radio input "true"
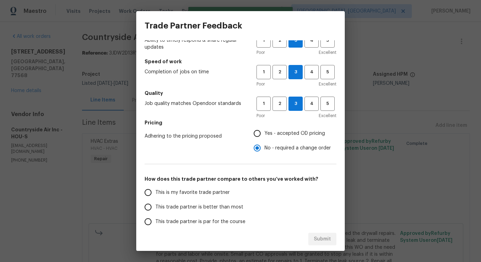
scroll to position [56, 0]
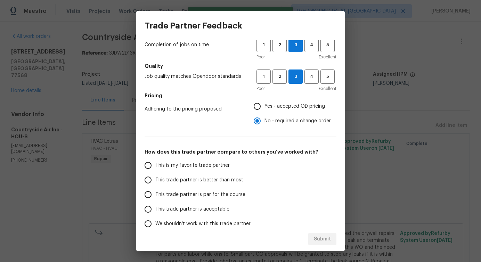
click at [213, 179] on span "This trade partner is better than most" at bounding box center [199, 180] width 88 height 7
click at [155, 179] on input "This trade partner is better than most" at bounding box center [148, 180] width 15 height 15
click at [327, 242] on span "Submit" at bounding box center [322, 239] width 17 height 9
radio input "true"
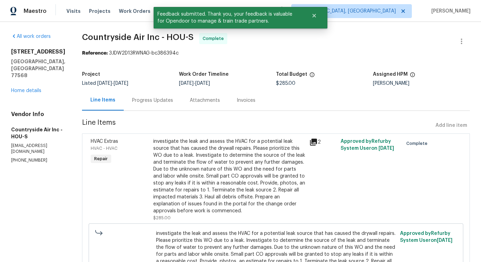
click at [159, 108] on div "Progress Updates" at bounding box center [153, 100] width 58 height 21
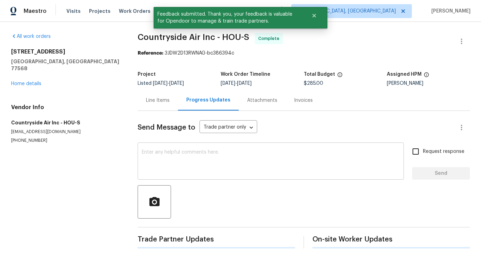
click at [199, 176] on div "x ​" at bounding box center [271, 161] width 266 height 35
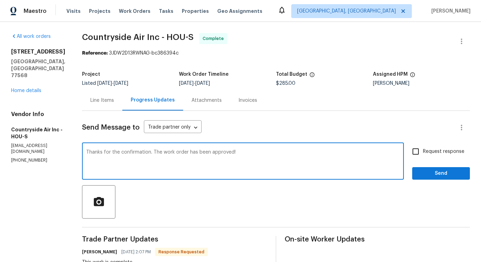
type textarea "Thanks for the confirmation. The work order has been approved!"
click at [431, 168] on button "Send" at bounding box center [441, 173] width 58 height 13
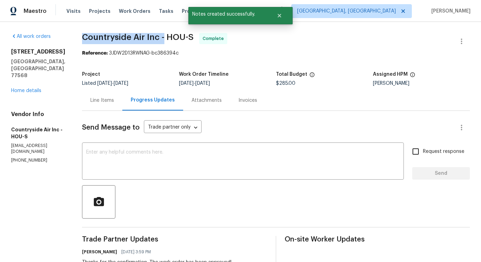
drag, startPoint x: 81, startPoint y: 37, endPoint x: 162, endPoint y: 37, distance: 81.7
click at [162, 37] on span "Countryside Air Inc - HOU-S" at bounding box center [138, 37] width 112 height 8
copy span "Countryside Air Inc -"
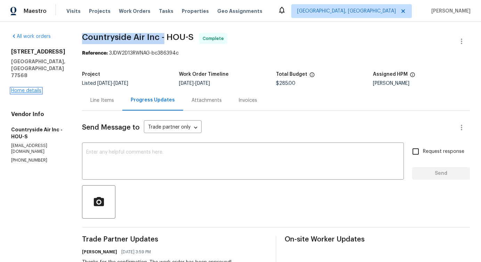
click at [37, 88] on link "Home details" at bounding box center [26, 90] width 30 height 5
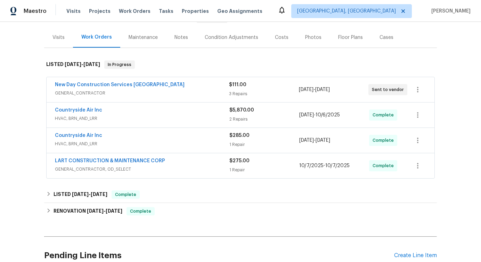
scroll to position [84, 0]
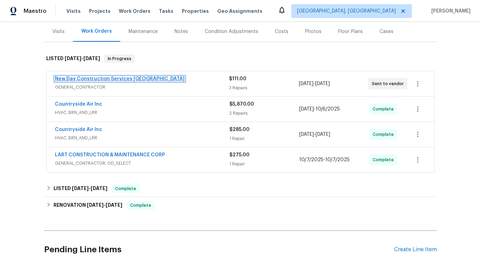
click at [96, 79] on link "New Day Construction Services UB" at bounding box center [120, 79] width 130 height 5
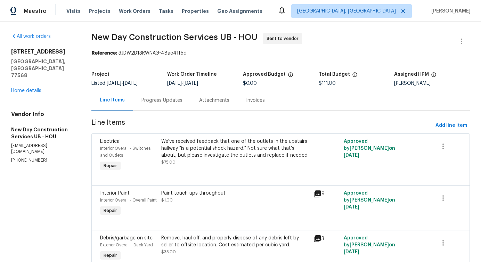
click at [161, 105] on div "Progress Updates" at bounding box center [162, 100] width 58 height 21
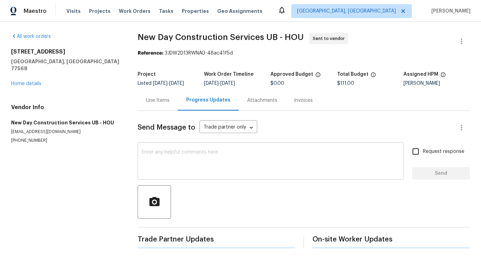
click at [175, 159] on textarea at bounding box center [271, 162] width 258 height 24
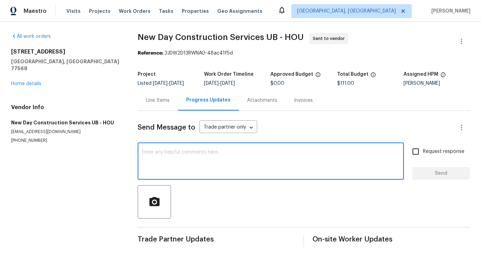
scroll to position [1, 0]
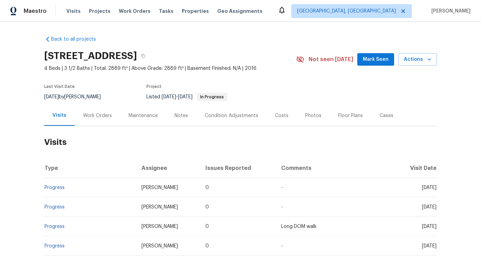
click at [111, 115] on div "Work Orders" at bounding box center [98, 115] width 46 height 21
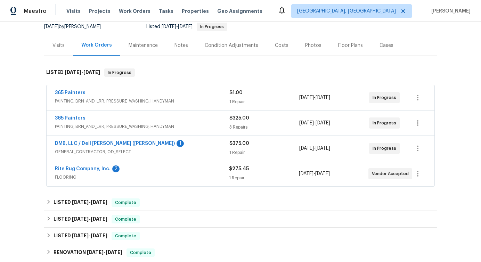
scroll to position [73, 0]
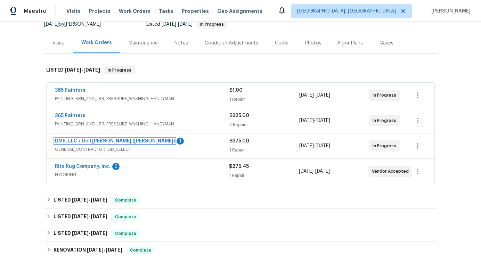
click at [96, 142] on link "DMB, LLC / Dell [PERSON_NAME] ([PERSON_NAME])" at bounding box center [115, 141] width 120 height 5
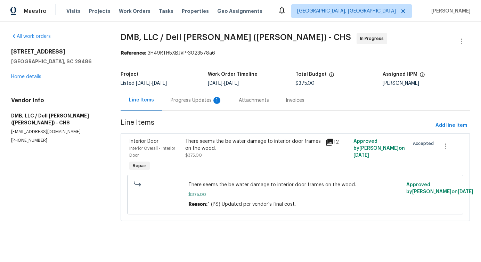
click at [183, 104] on div "Progress Updates 1" at bounding box center [196, 100] width 68 height 21
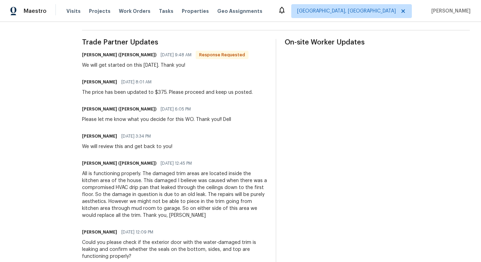
scroll to position [198, 0]
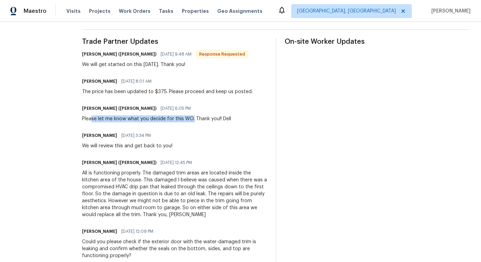
drag, startPoint x: 84, startPoint y: 117, endPoint x: 186, endPoint y: 117, distance: 102.2
click at [186, 117] on div "Please let me know what you decide for this WO. Thank you!! Dell" at bounding box center [156, 118] width 149 height 7
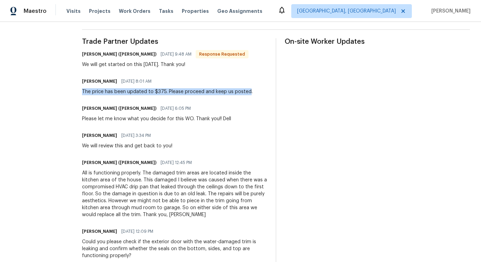
drag, startPoint x: 75, startPoint y: 91, endPoint x: 238, endPoint y: 89, distance: 163.5
click at [238, 89] on div "The price has been updated to $375. Please proceed and keep us posted." at bounding box center [167, 91] width 171 height 7
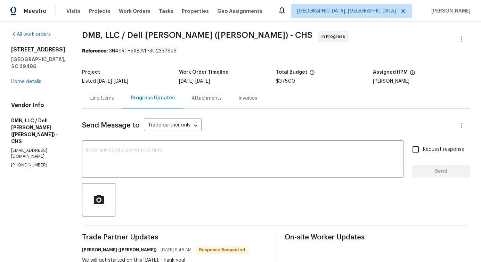
scroll to position [0, 0]
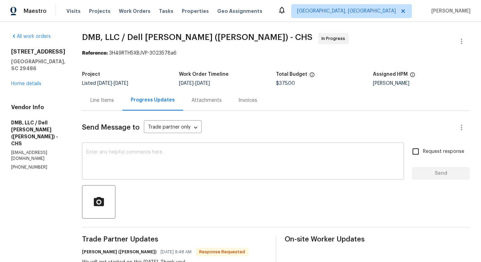
click at [133, 158] on textarea at bounding box center [243, 162] width 314 height 24
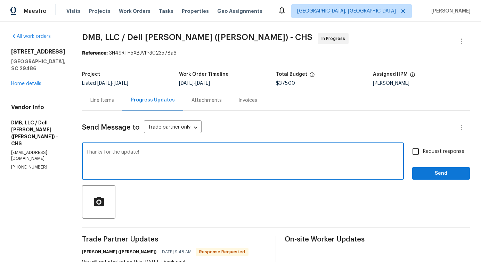
type textarea "Thanks for the update!"
click at [452, 172] on span "Send" at bounding box center [441, 173] width 47 height 9
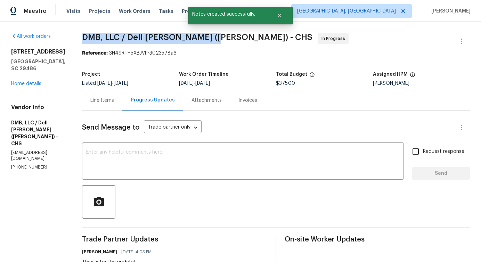
drag, startPoint x: 70, startPoint y: 37, endPoint x: 199, endPoint y: 38, distance: 129.0
copy span "DMB, LLC / Dell [PERSON_NAME] ([PERSON_NAME]) -"
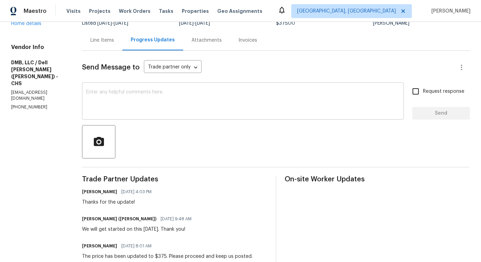
scroll to position [73, 0]
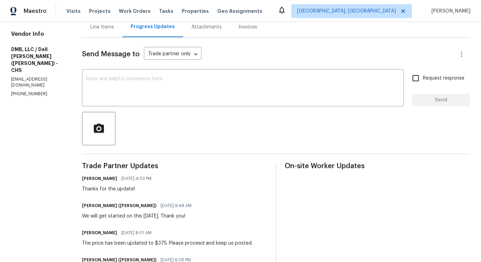
click at [139, 218] on div "We will get started on this [DATE]. Thank you!" at bounding box center [139, 216] width 114 height 7
copy div "[DATE]"
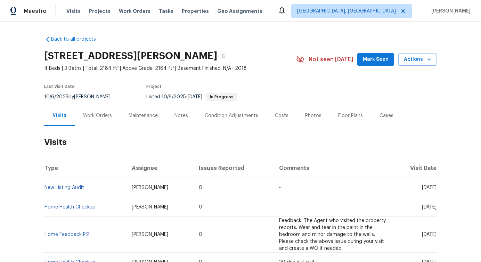
click at [98, 122] on div "Work Orders" at bounding box center [98, 115] width 46 height 21
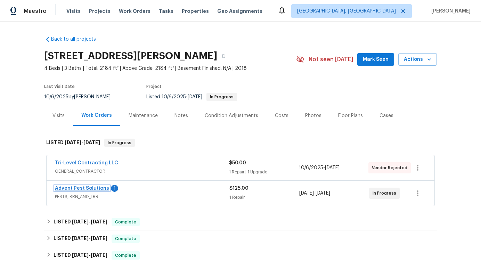
click at [79, 188] on link "Advent Pest Solutions" at bounding box center [82, 188] width 54 height 5
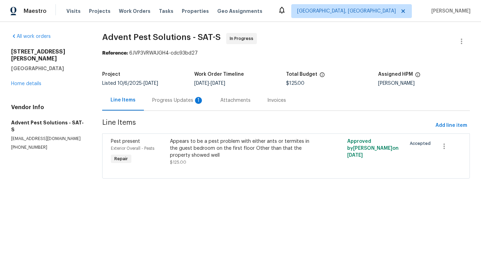
click at [177, 103] on div "Progress Updates 1" at bounding box center [177, 100] width 51 height 7
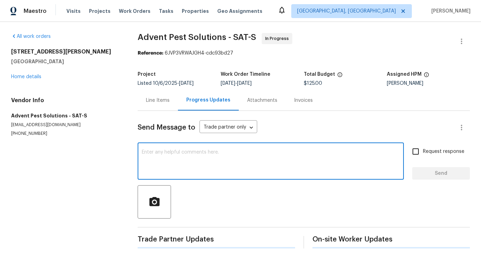
click at [184, 153] on textarea at bounding box center [271, 162] width 258 height 24
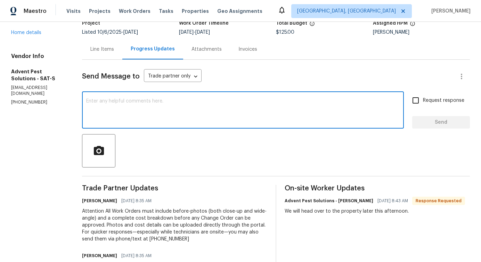
scroll to position [18, 0]
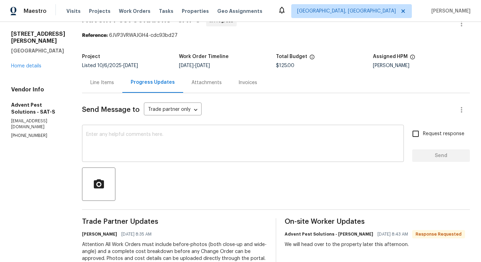
click at [227, 157] on div "x ​" at bounding box center [243, 144] width 322 height 35
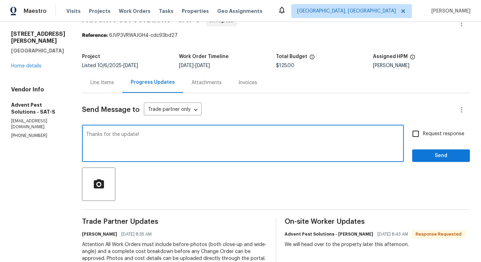
click at [128, 134] on textarea "Thanks for the update!" at bounding box center [243, 144] width 314 height 24
type textarea "Thanks for the update!"
click at [450, 150] on button "Send" at bounding box center [441, 156] width 58 height 13
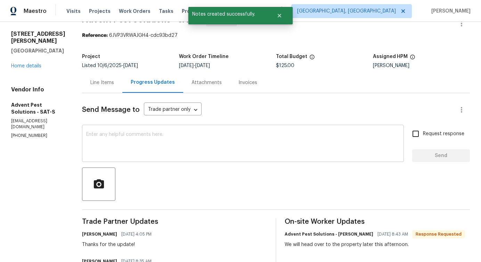
click at [212, 153] on textarea at bounding box center [243, 144] width 314 height 24
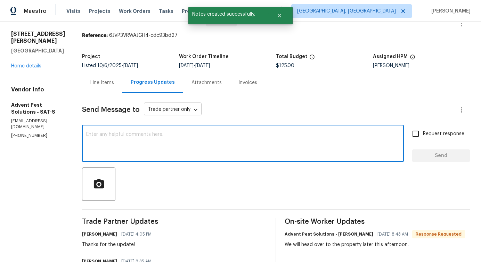
paste textarea "Thanks for the update!"
type textarea "Thanks for the update!"
click at [204, 107] on body "Maestro Visits Projects Work Orders Tasks Properties Geo Assignments Detroit, M…" at bounding box center [240, 131] width 481 height 262
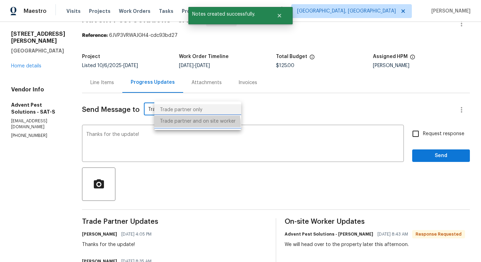
click at [196, 124] on li "Trade partner and on site worker" at bounding box center [197, 121] width 87 height 11
type input "Trade Partner and On-Site Worker"
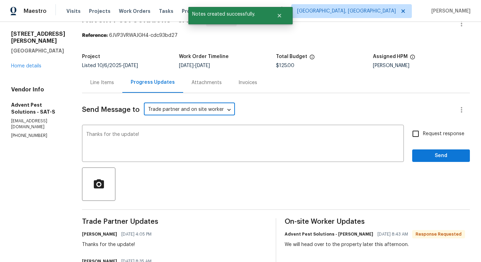
click at [434, 162] on div "Send Message to Trade partner and on site worker Trade Partner and On-Site Work…" at bounding box center [276, 229] width 388 height 273
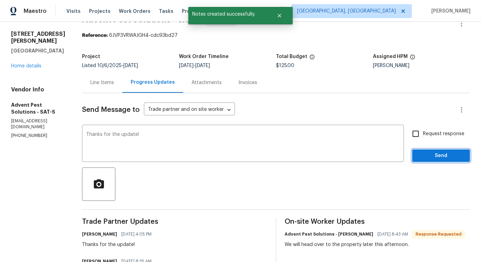
click at [435, 159] on span "Send" at bounding box center [441, 156] width 47 height 9
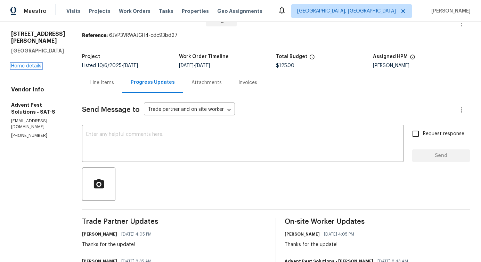
click at [32, 64] on link "Home details" at bounding box center [26, 66] width 30 height 5
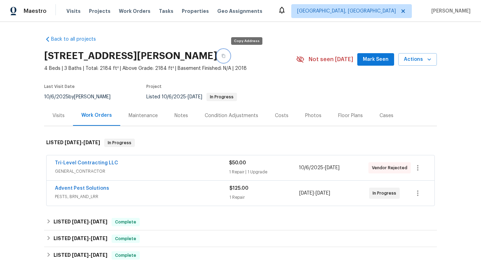
click at [226, 55] on icon "button" at bounding box center [224, 56] width 4 height 4
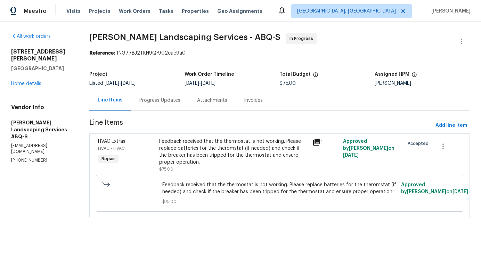
click at [163, 100] on div "Progress Updates" at bounding box center [159, 100] width 41 height 7
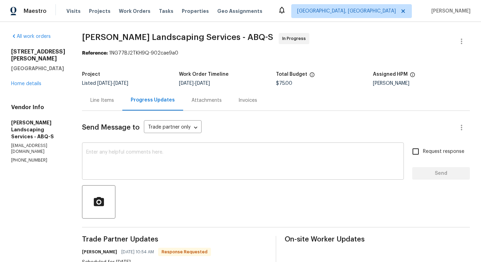
click at [182, 158] on textarea at bounding box center [243, 162] width 314 height 24
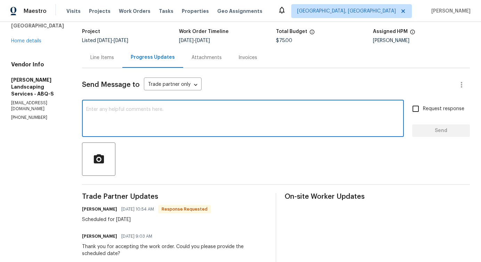
scroll to position [111, 0]
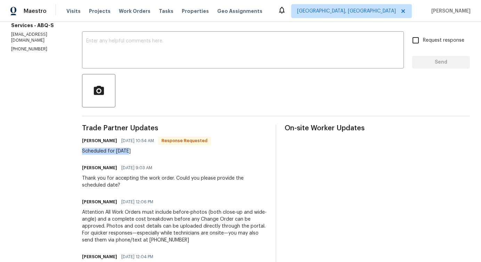
drag, startPoint x: 105, startPoint y: 152, endPoint x: 161, endPoint y: 152, distance: 56.7
click at [161, 152] on div "Scheduled for today" at bounding box center [146, 151] width 129 height 7
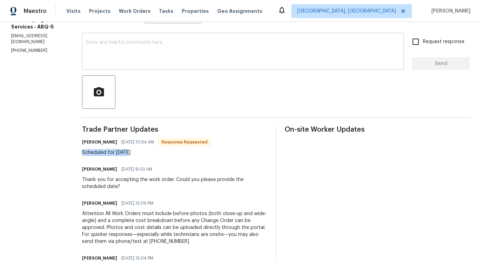
scroll to position [75, 0]
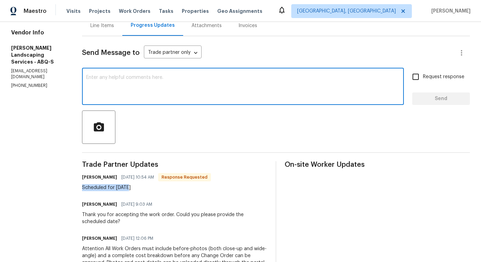
click at [150, 86] on textarea at bounding box center [243, 87] width 314 height 24
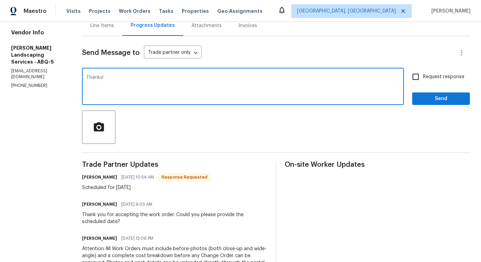
type textarea "Thanks!"
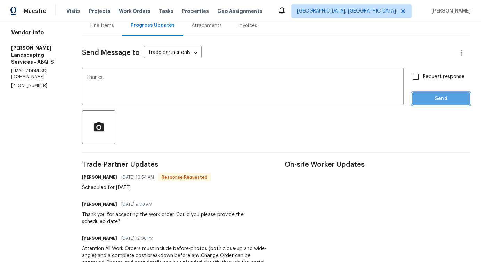
click at [430, 101] on span "Send" at bounding box center [441, 99] width 47 height 9
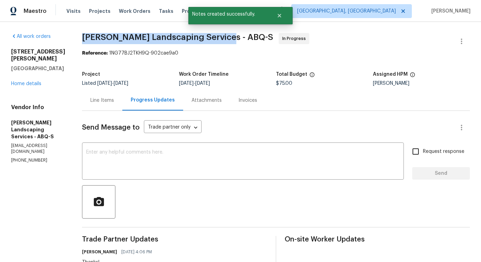
drag, startPoint x: 99, startPoint y: 35, endPoint x: 236, endPoint y: 36, distance: 137.7
click at [236, 36] on span "Rodriguez Landscaping Services - ABQ-S" at bounding box center [177, 37] width 191 height 8
copy span "Rodriguez Landscaping Services -"
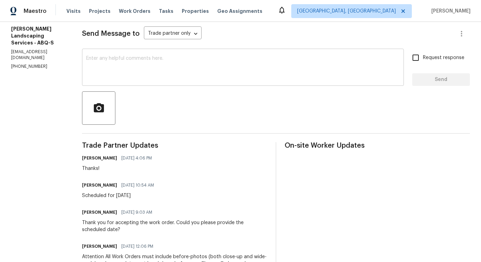
scroll to position [95, 0]
drag, startPoint x: 96, startPoint y: 196, endPoint x: 165, endPoint y: 195, distance: 69.2
click at [165, 195] on div "All work orders 930 Madeira Dr SE Albuquerque, NM 87108 Home details Vendor Inf…" at bounding box center [240, 144] width 481 height 435
copy div "Scheduled for today"
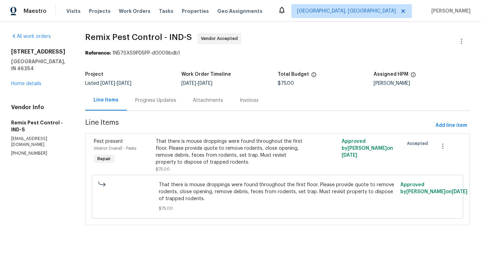
click at [153, 92] on div "Progress Updates" at bounding box center [156, 100] width 58 height 21
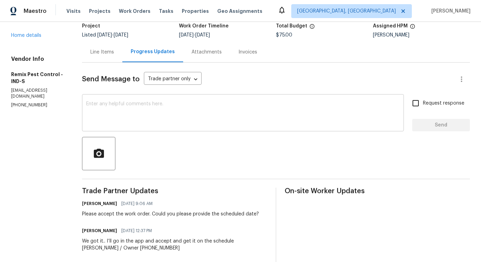
scroll to position [130, 0]
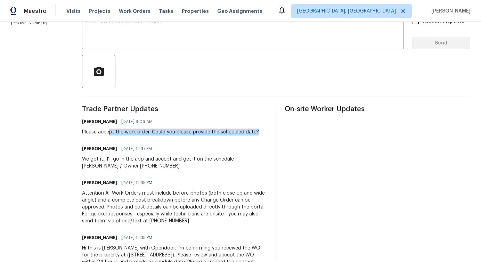
drag, startPoint x: 113, startPoint y: 134, endPoint x: 194, endPoint y: 136, distance: 80.4
click at [194, 136] on div "Trade Partner Updates [PERSON_NAME] [DATE] 9:06 AM Please accept the work order…" at bounding box center [174, 197] width 185 height 182
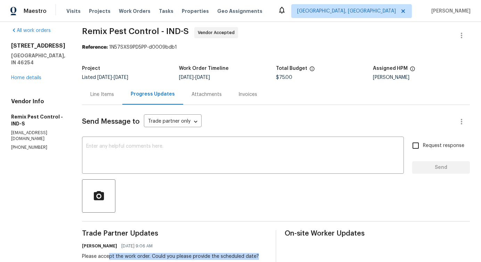
scroll to position [0, 0]
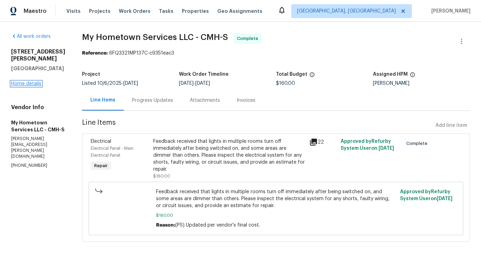
click at [34, 81] on link "Home details" at bounding box center [26, 83] width 30 height 5
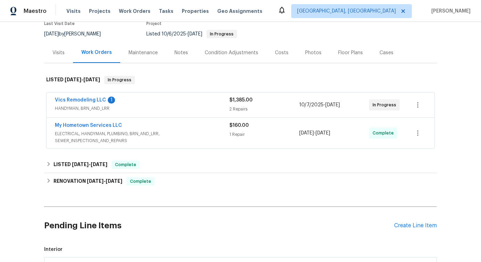
scroll to position [80, 0]
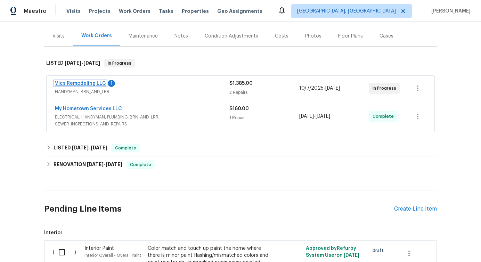
click at [81, 84] on link "Vics Remodeling LLC" at bounding box center [80, 83] width 51 height 5
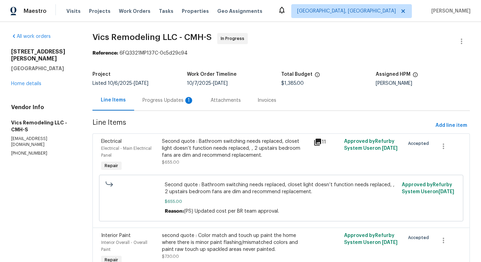
click at [170, 96] on div "Progress Updates 1" at bounding box center [168, 100] width 68 height 21
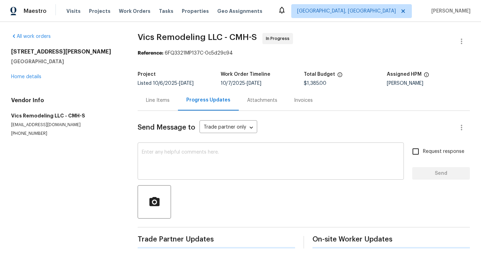
click at [185, 160] on textarea at bounding box center [271, 162] width 258 height 24
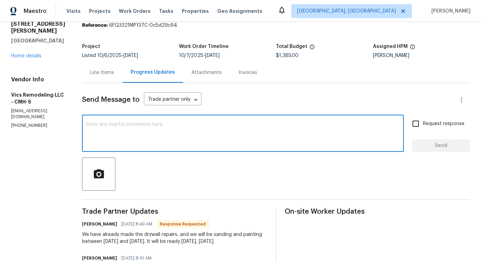
scroll to position [96, 0]
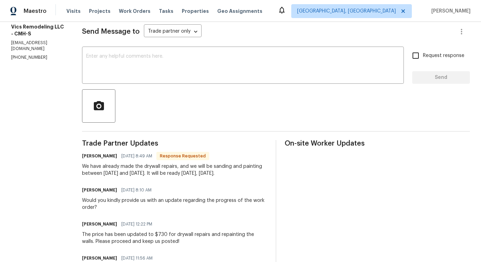
drag, startPoint x: 74, startPoint y: 166, endPoint x: 239, endPoint y: 174, distance: 164.7
click at [200, 69] on textarea at bounding box center [243, 66] width 314 height 24
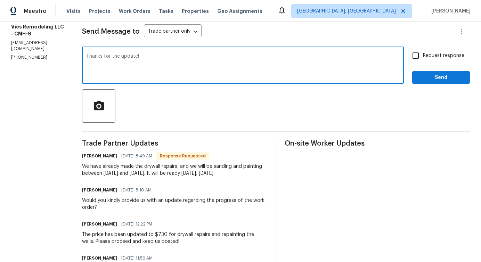
type textarea "Thanks for the update!"
click at [459, 81] on span "Send" at bounding box center [441, 77] width 47 height 9
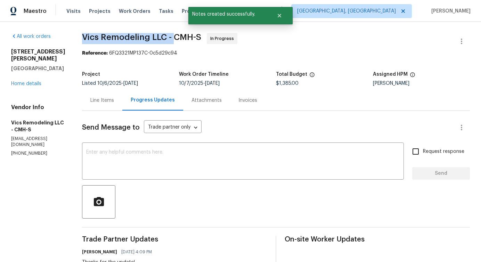
drag, startPoint x: 72, startPoint y: 37, endPoint x: 166, endPoint y: 37, distance: 94.2
copy span "Vics Remodeling LLC -"
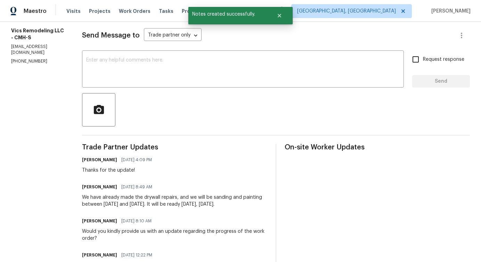
scroll to position [109, 0]
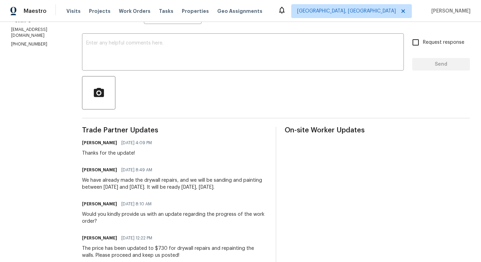
click at [111, 179] on div "We have already made the drywall repairs, and we will be sanding and painting b…" at bounding box center [174, 184] width 185 height 14
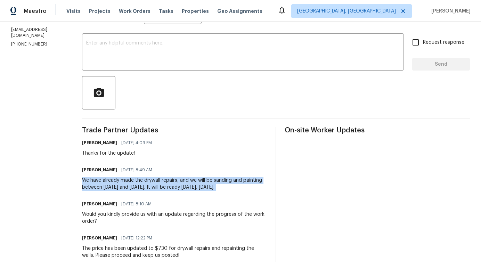
copy div "We have already made the drywall repairs, and we will be sanding and painting b…"
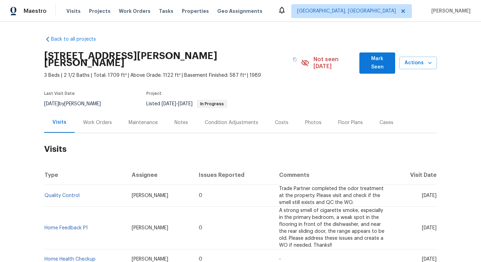
click at [104, 104] on div "Last Visit Date [DATE] by [PERSON_NAME] Project Listed [DATE] - [DATE] In Progr…" at bounding box center [162, 99] width 236 height 25
click at [103, 112] on div "Work Orders" at bounding box center [98, 122] width 46 height 21
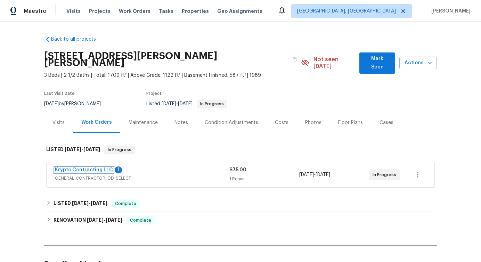
click at [89, 168] on link "Krypto Contracting LLC" at bounding box center [84, 170] width 58 height 5
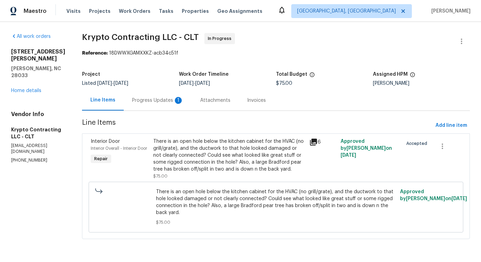
click at [173, 103] on div "Progress Updates 1" at bounding box center [157, 100] width 51 height 7
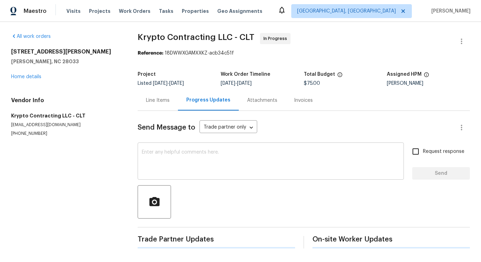
click at [177, 160] on textarea at bounding box center [271, 162] width 258 height 24
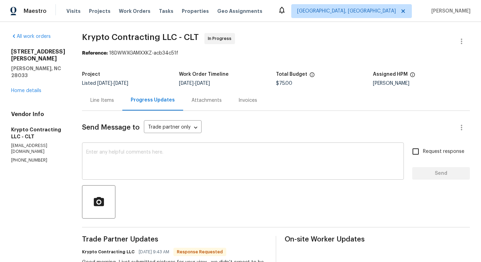
click at [130, 159] on textarea at bounding box center [243, 162] width 314 height 24
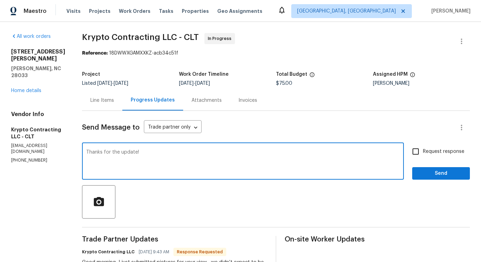
type textarea "Thanks for the update!"
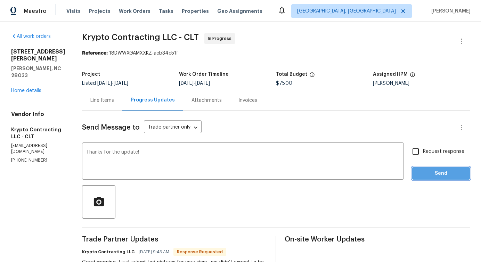
click at [437, 176] on span "Send" at bounding box center [441, 173] width 47 height 9
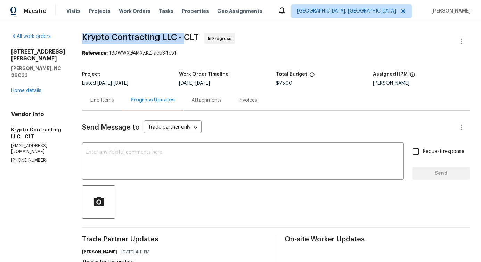
drag, startPoint x: 87, startPoint y: 36, endPoint x: 187, endPoint y: 36, distance: 100.8
copy span "Krypto Contracting LLC -"
click at [196, 127] on body "Maestro Visits Projects Work Orders Tasks Properties Geo Assignments [GEOGRAPHI…" at bounding box center [240, 131] width 481 height 262
copy span "Krypto Contracting LLC -"
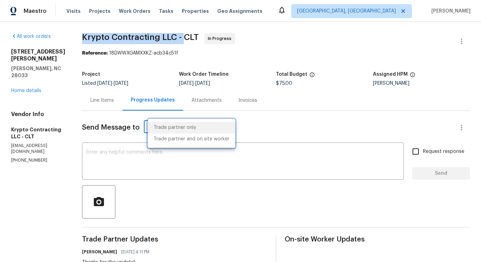
click at [184, 183] on div at bounding box center [240, 131] width 481 height 262
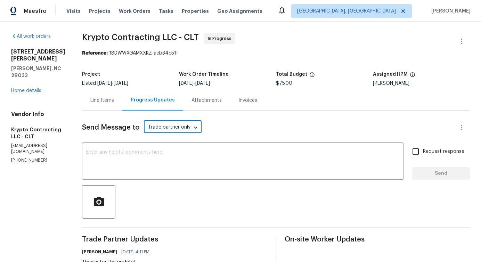
click at [197, 167] on textarea at bounding box center [243, 162] width 314 height 24
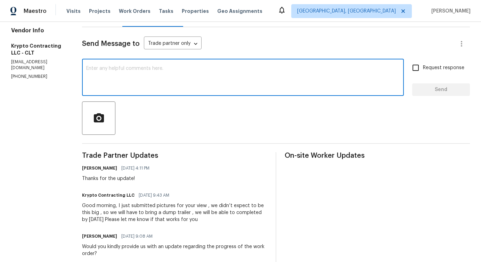
scroll to position [85, 0]
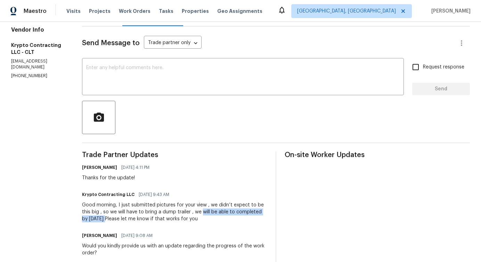
drag, startPoint x: 206, startPoint y: 213, endPoint x: 114, endPoint y: 221, distance: 92.5
click at [114, 221] on div "Good morning, I just submitted pictures for your view , we didn’t expect to be …" at bounding box center [174, 212] width 185 height 21
copy div "will be able to completed by [DATE]"
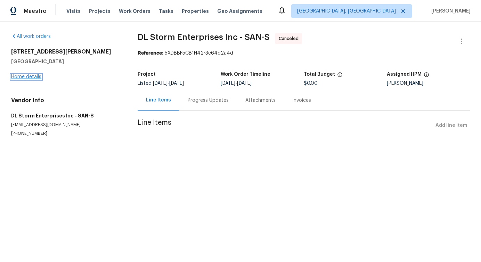
click at [29, 77] on link "Home details" at bounding box center [26, 76] width 30 height 5
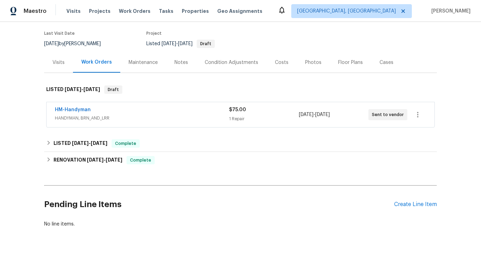
scroll to position [66, 0]
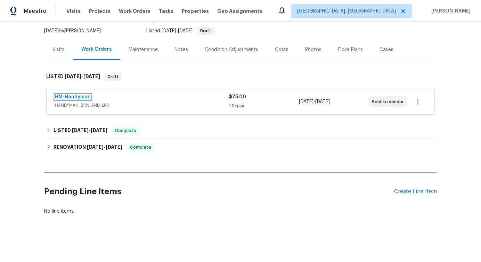
click at [77, 97] on link "HM-Handyman" at bounding box center [73, 97] width 36 height 5
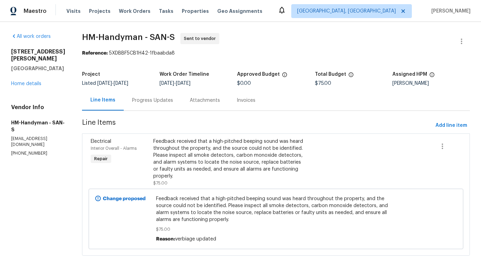
click at [160, 109] on div "Progress Updates" at bounding box center [153, 100] width 58 height 21
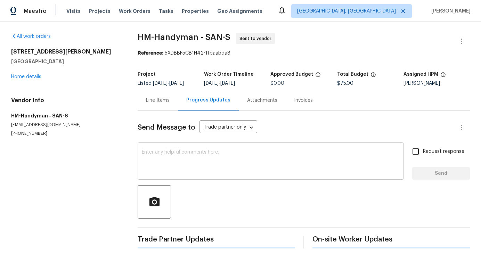
click at [180, 158] on textarea at bounding box center [271, 162] width 258 height 24
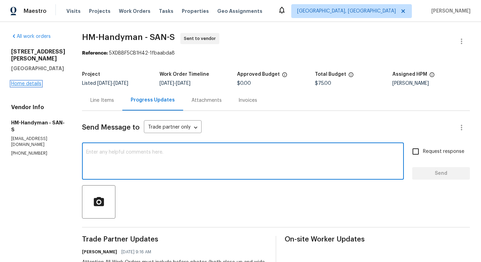
click at [32, 84] on link "Home details" at bounding box center [26, 83] width 30 height 5
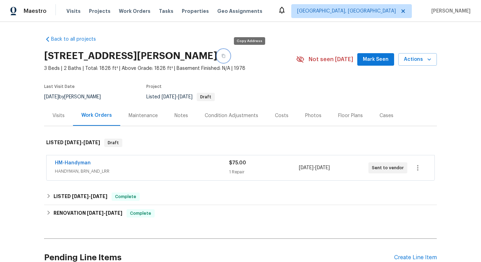
click at [230, 59] on button "button" at bounding box center [223, 56] width 13 height 13
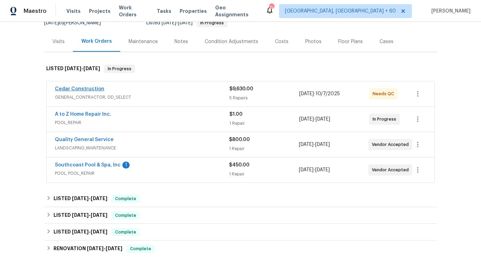
scroll to position [80, 0]
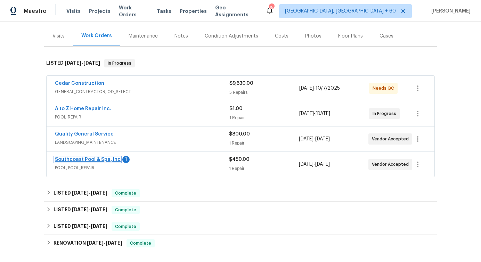
click at [87, 160] on link "Southcoast Pool & Spa, Inc" at bounding box center [88, 159] width 66 height 5
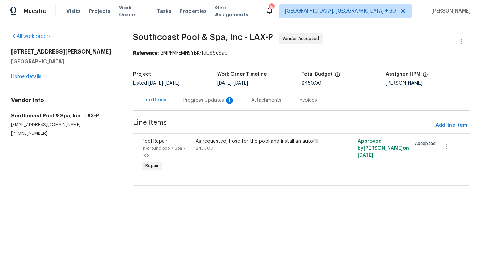
click at [196, 103] on div "Progress Updates 1" at bounding box center [208, 100] width 51 height 7
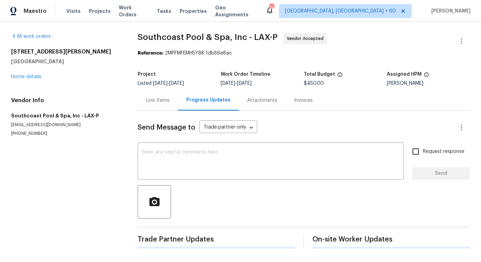
click at [210, 184] on div "Send Message to Trade partner only Trade partner only ​ x ​ Request response Se…" at bounding box center [304, 180] width 332 height 138
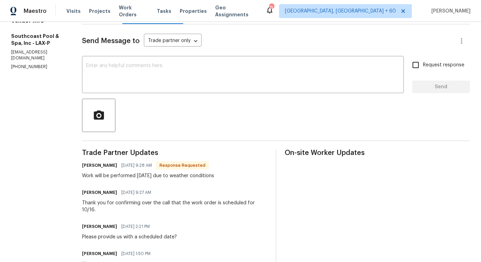
scroll to position [66, 0]
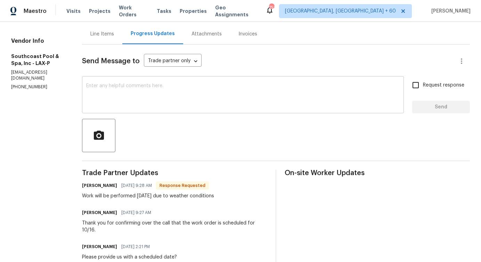
click at [196, 107] on textarea at bounding box center [243, 95] width 314 height 24
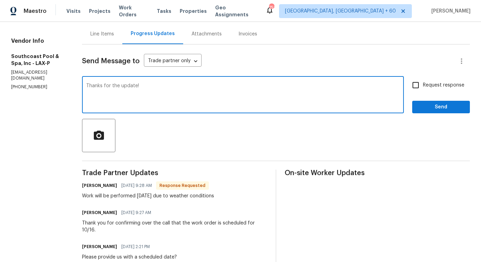
type textarea "Thanks for the update!"
click at [441, 103] on span "Send" at bounding box center [441, 107] width 47 height 9
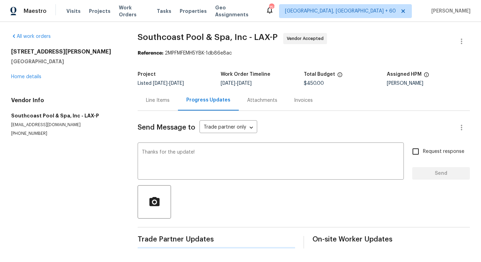
scroll to position [0, 0]
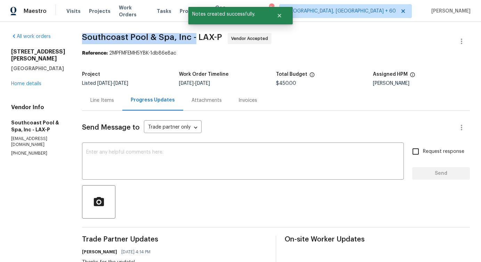
drag, startPoint x: 79, startPoint y: 37, endPoint x: 195, endPoint y: 37, distance: 116.2
copy span "Southcoast Pool & Spa, Inc -"
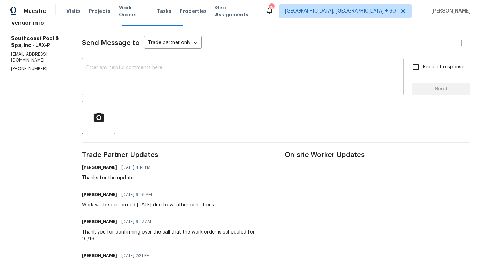
scroll to position [85, 0]
click at [99, 204] on div "Work will be performed 10/16/25 due to weather conditions" at bounding box center [148, 204] width 132 height 7
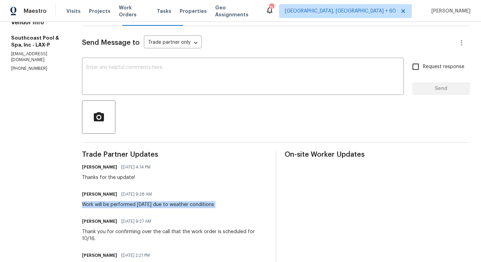
copy div "Work will be performed 10/16/25 due to weather conditions"
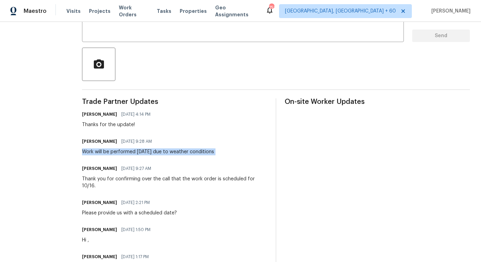
scroll to position [159, 0]
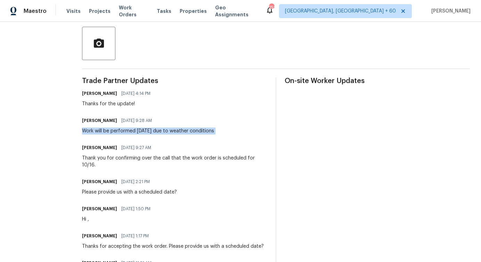
copy div "Work will be performed 10/16/25 due to weather conditions"
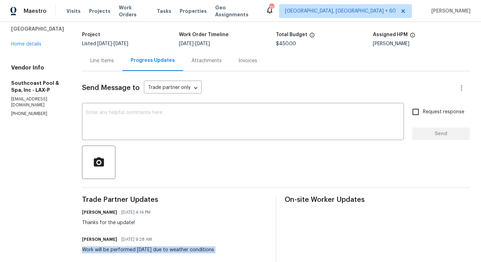
scroll to position [0, 0]
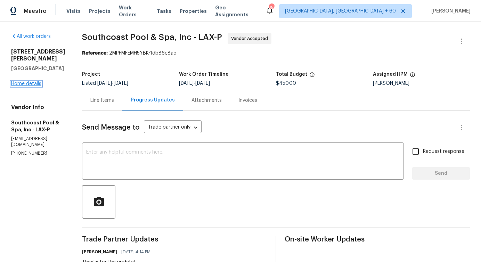
click at [30, 81] on link "Home details" at bounding box center [26, 83] width 30 height 5
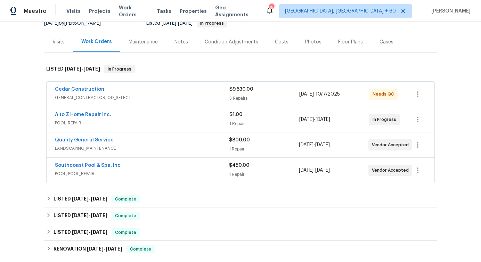
scroll to position [75, 0]
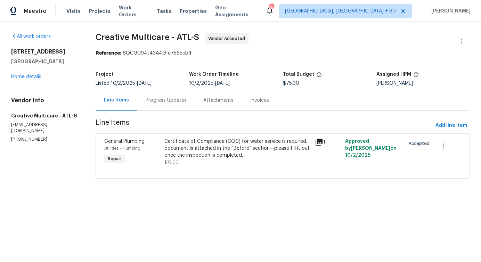
click at [160, 105] on div "Progress Updates" at bounding box center [166, 100] width 58 height 21
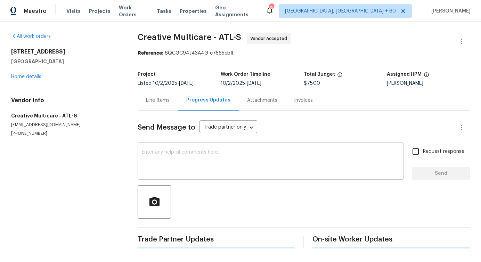
click at [186, 157] on textarea at bounding box center [271, 162] width 258 height 24
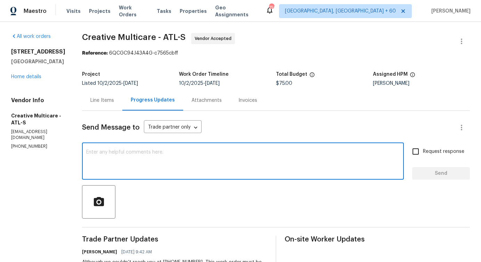
scroll to position [127, 0]
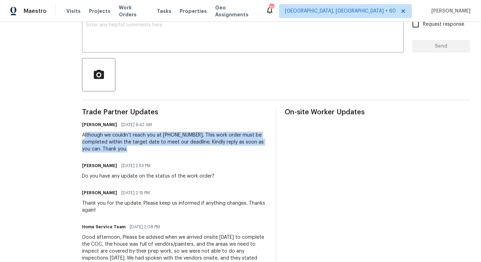
drag, startPoint x: 104, startPoint y: 134, endPoint x: 163, endPoint y: 151, distance: 61.5
click at [163, 151] on div "Although we couldn’t reach you at [PHONE_NUMBER], This work order must be compl…" at bounding box center [174, 142] width 185 height 21
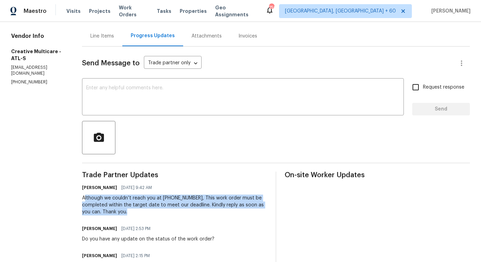
scroll to position [0, 0]
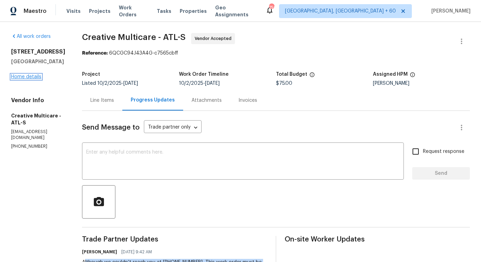
click at [34, 77] on link "Home details" at bounding box center [26, 76] width 30 height 5
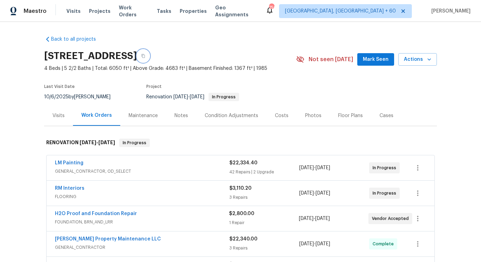
click at [145, 56] on icon "button" at bounding box center [143, 56] width 4 height 4
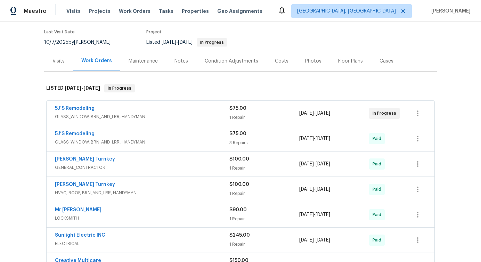
scroll to position [55, 0]
click at [80, 108] on link "5J’S Remodeling" at bounding box center [75, 108] width 40 height 5
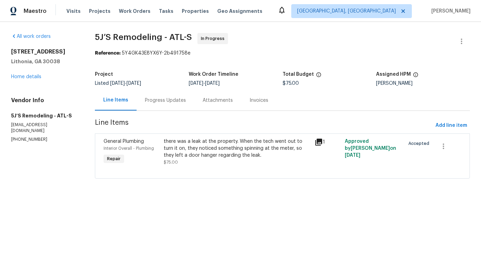
click at [173, 98] on div "Progress Updates" at bounding box center [165, 100] width 41 height 7
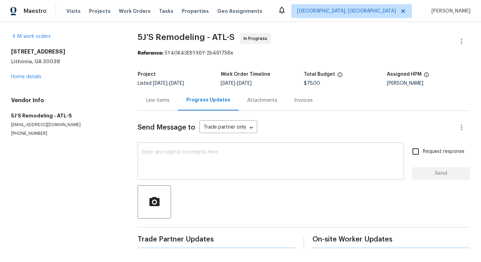
click at [194, 159] on textarea at bounding box center [271, 162] width 258 height 24
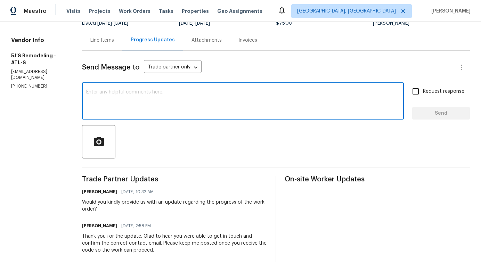
scroll to position [130, 0]
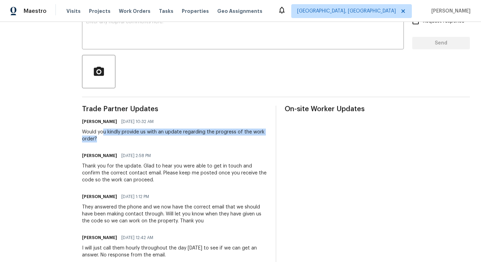
drag, startPoint x: 103, startPoint y: 134, endPoint x: 150, endPoint y: 145, distance: 47.7
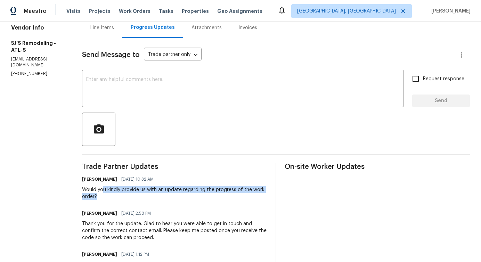
scroll to position [0, 0]
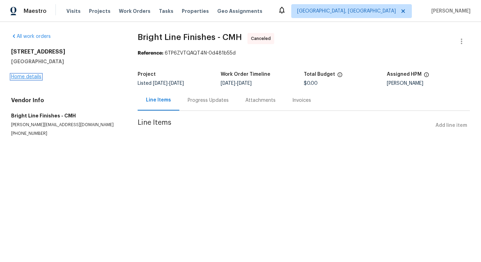
click at [32, 77] on link "Home details" at bounding box center [26, 76] width 30 height 5
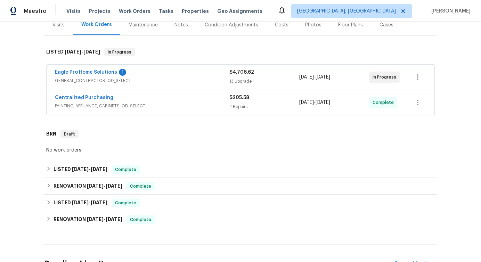
scroll to position [88, 0]
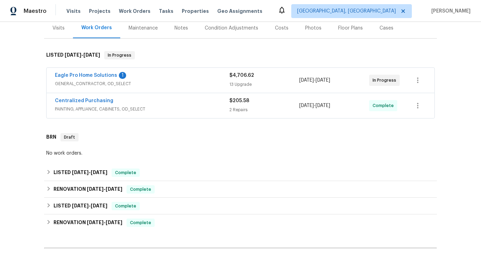
click at [92, 79] on span "Eagle Pro Home Solutions" at bounding box center [86, 75] width 62 height 7
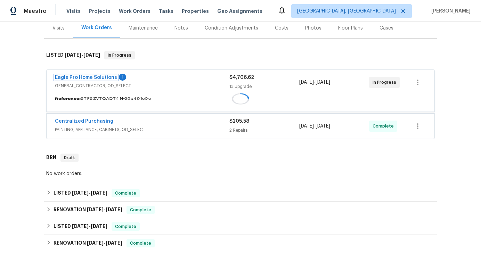
click at [92, 79] on link "Eagle Pro Home Solutions" at bounding box center [86, 77] width 62 height 5
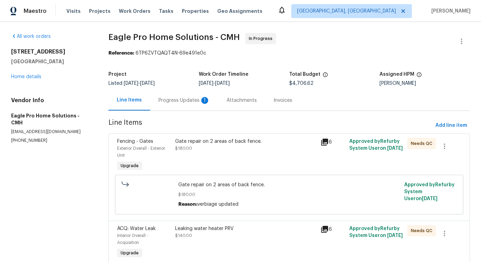
click at [184, 104] on div "Progress Updates 1" at bounding box center [184, 100] width 68 height 21
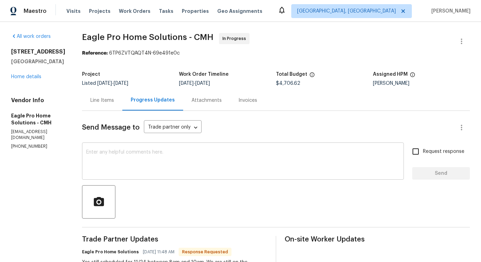
click at [192, 169] on textarea at bounding box center [243, 162] width 314 height 24
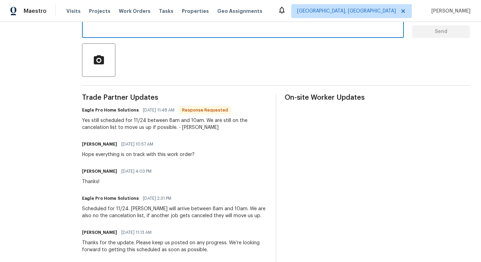
scroll to position [140, 0]
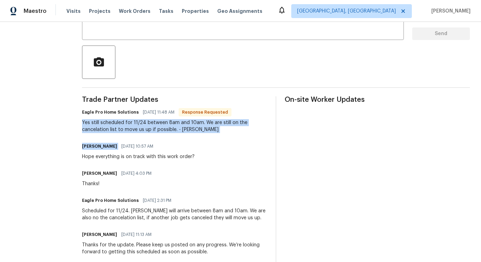
drag, startPoint x: 97, startPoint y: 123, endPoint x: 216, endPoint y: 139, distance: 120.0
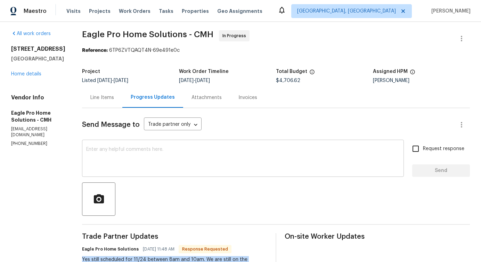
click at [189, 160] on textarea at bounding box center [243, 159] width 314 height 24
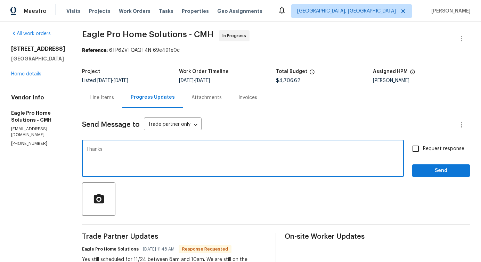
type textarea "Thanks"
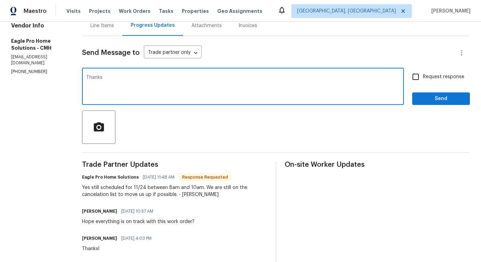
scroll to position [0, 0]
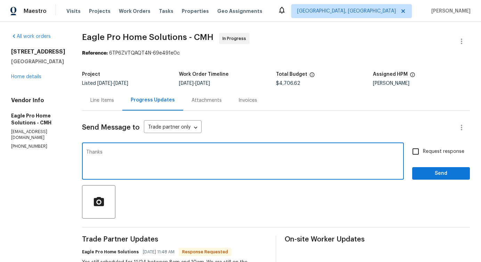
click at [119, 95] on div "Line Items" at bounding box center [102, 100] width 40 height 21
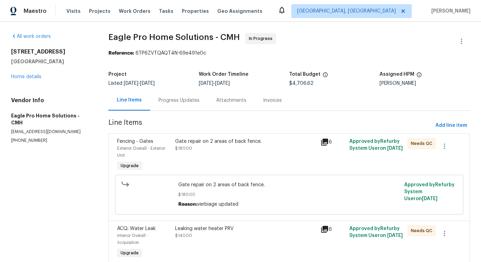
click at [168, 111] on div "Progress Updates" at bounding box center [179, 100] width 58 height 21
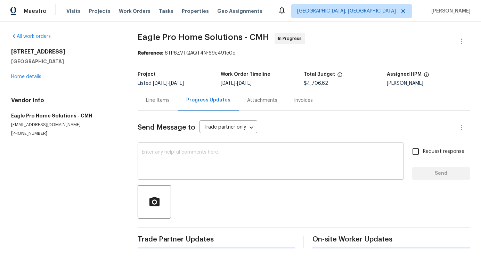
click at [195, 158] on textarea at bounding box center [271, 162] width 258 height 24
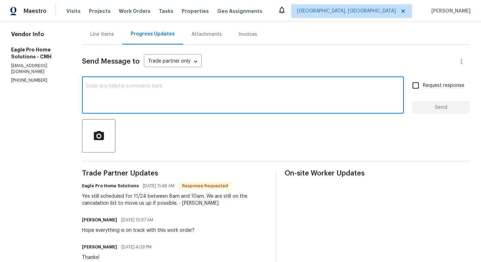
scroll to position [175, 0]
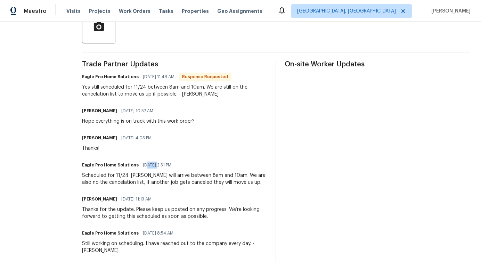
drag, startPoint x: 159, startPoint y: 165, endPoint x: 173, endPoint y: 164, distance: 13.6
click at [171, 165] on span "10/02/2025 2:31 PM" at bounding box center [157, 165] width 29 height 7
drag, startPoint x: 113, startPoint y: 177, endPoint x: 175, endPoint y: 178, distance: 61.9
click at [175, 178] on div "Scheduled for 11/24. Crew will arrive between 8am and 10am. We are also no the …" at bounding box center [174, 179] width 185 height 14
drag, startPoint x: 97, startPoint y: 150, endPoint x: 114, endPoint y: 149, distance: 17.1
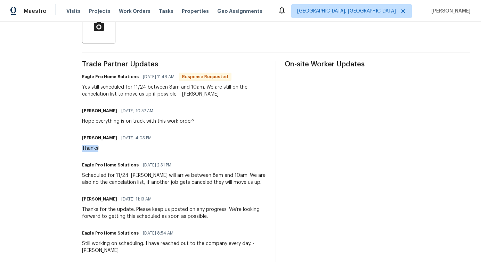
drag, startPoint x: 137, startPoint y: 108, endPoint x: 153, endPoint y: 107, distance: 16.0
click at [153, 107] on span "10/14/2025 10:57 AM" at bounding box center [137, 110] width 32 height 7
drag, startPoint x: 104, startPoint y: 122, endPoint x: 188, endPoint y: 121, distance: 84.2
click at [195, 121] on div "Hope everything is on track with this work order?" at bounding box center [138, 121] width 113 height 7
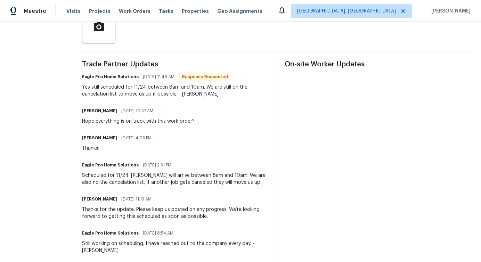
drag, startPoint x: 141, startPoint y: 123, endPoint x: 213, endPoint y: 121, distance: 72.4
click at [214, 121] on div "Pavithra Sekar 10/14/2025 10:57 AM Hope everything is on track with this work o…" at bounding box center [174, 115] width 185 height 19
drag, startPoint x: 111, startPoint y: 89, endPoint x: 207, endPoint y: 89, distance: 96.0
click at [207, 89] on div "Yes still scheduled for 11/24 between 8am and 10am. We are still on the cancela…" at bounding box center [174, 91] width 185 height 14
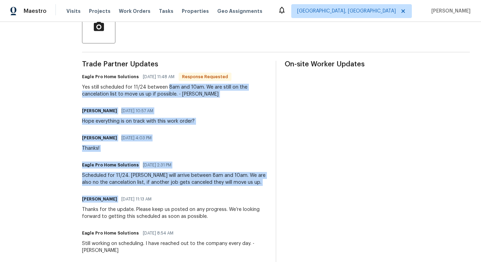
drag, startPoint x: 183, startPoint y: 85, endPoint x: 225, endPoint y: 195, distance: 118.3
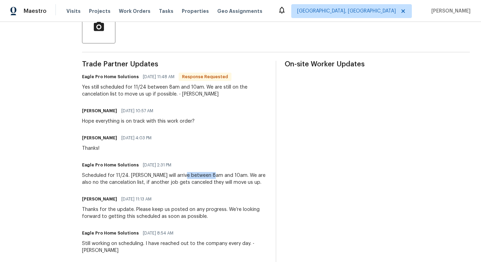
drag, startPoint x: 205, startPoint y: 176, endPoint x: 231, endPoint y: 176, distance: 25.7
click at [231, 176] on div "Scheduled for 11/24. Crew will arrive between 8am and 10am. We are also no the …" at bounding box center [174, 179] width 185 height 14
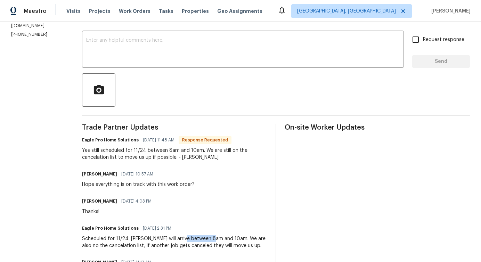
scroll to position [0, 0]
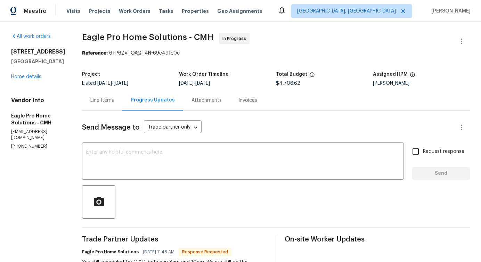
click at [114, 102] on div "Line Items" at bounding box center [102, 100] width 24 height 7
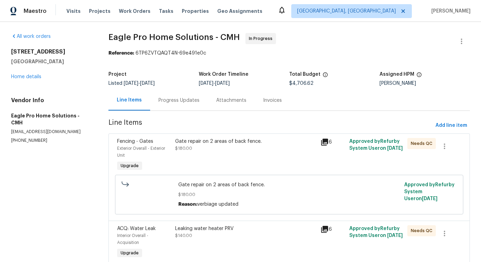
click at [180, 103] on div "Progress Updates" at bounding box center [179, 100] width 41 height 7
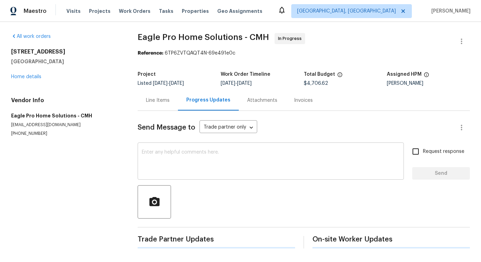
click at [190, 175] on div "x ​" at bounding box center [271, 161] width 266 height 35
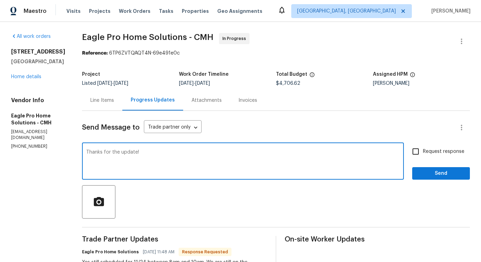
type textarea "Thanks for the update!"
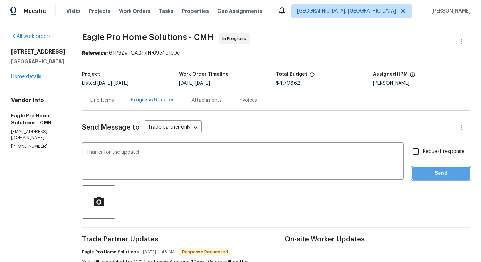
click at [441, 179] on button "Send" at bounding box center [441, 173] width 58 height 13
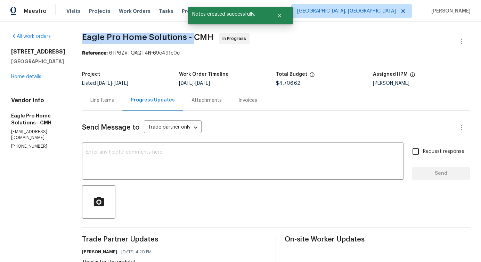
drag, startPoint x: 95, startPoint y: 37, endPoint x: 208, endPoint y: 37, distance: 112.3
copy span "Eagle Pro Home Solutions -"
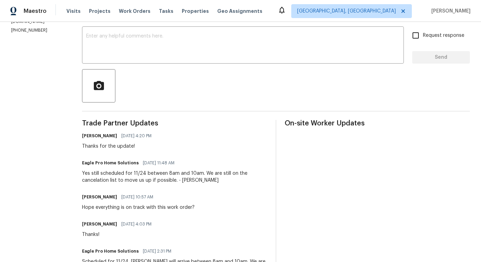
scroll to position [115, 0]
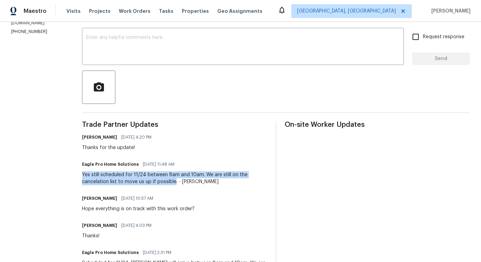
drag, startPoint x: 99, startPoint y: 174, endPoint x: 191, endPoint y: 182, distance: 91.8
click at [191, 182] on div "Yes still scheduled for 11/24 between 8am and 10am. We are still on the cancela…" at bounding box center [174, 178] width 185 height 14
copy div "Yes still scheduled for 11/24 between 8am and 10am. We are still on the cancela…"
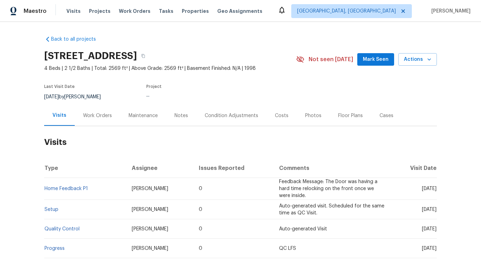
click at [93, 114] on div "Work Orders" at bounding box center [97, 115] width 29 height 7
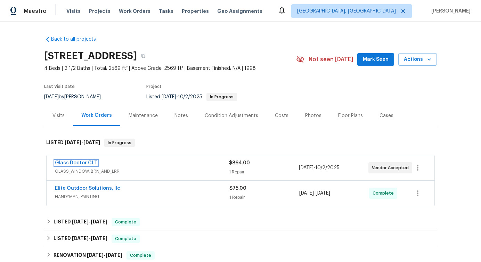
click at [89, 164] on link "Glass Doctor CLT" at bounding box center [76, 163] width 42 height 5
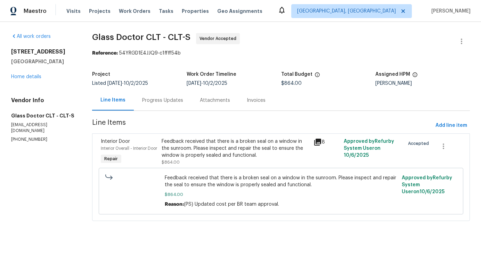
click at [171, 105] on div "Progress Updates" at bounding box center [163, 100] width 58 height 21
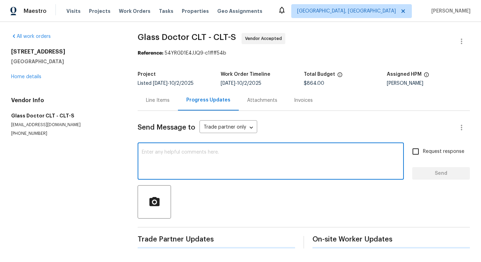
click at [186, 160] on textarea at bounding box center [271, 162] width 258 height 24
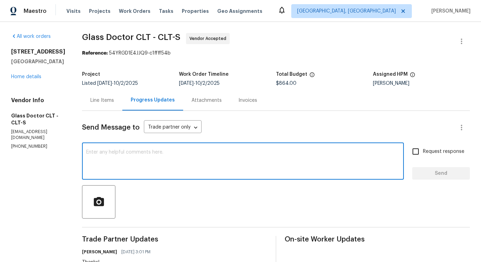
scroll to position [122, 0]
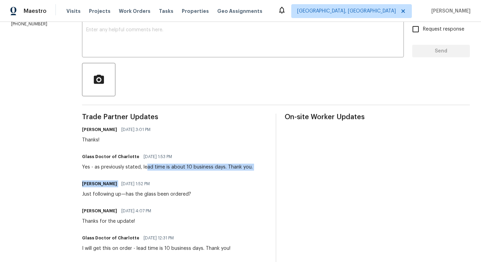
drag, startPoint x: 140, startPoint y: 166, endPoint x: 259, endPoint y: 177, distance: 119.0
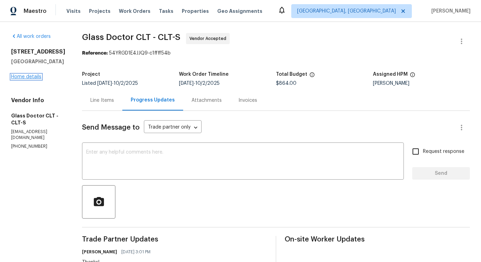
click at [31, 79] on link "Home details" at bounding box center [26, 76] width 30 height 5
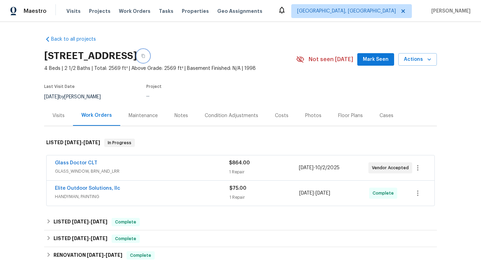
click at [145, 55] on icon "button" at bounding box center [143, 56] width 4 height 4
click at [145, 55] on icon "button" at bounding box center [143, 56] width 3 height 4
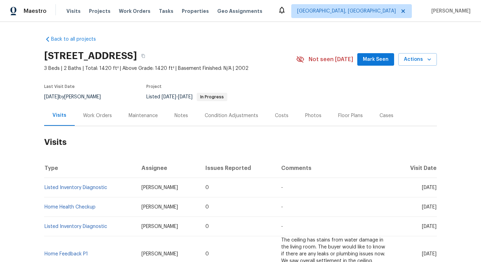
click at [91, 112] on div "Work Orders" at bounding box center [97, 115] width 29 height 7
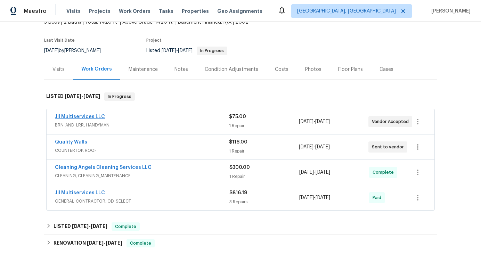
scroll to position [41, 0]
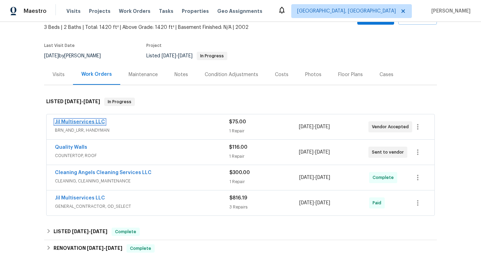
click at [86, 122] on link "Jil Multiservices LLC" at bounding box center [80, 122] width 50 height 5
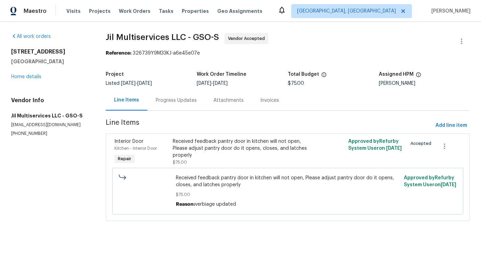
click at [171, 105] on div "Progress Updates" at bounding box center [176, 100] width 58 height 21
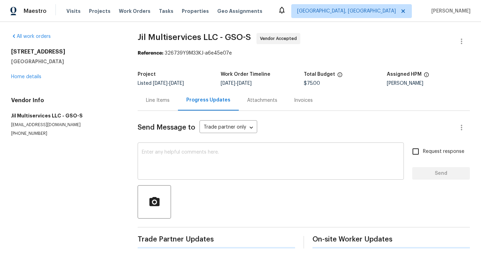
click at [193, 174] on textarea at bounding box center [271, 162] width 258 height 24
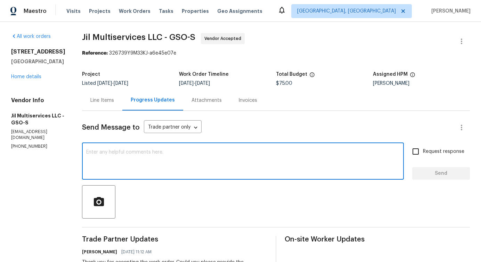
click at [191, 182] on div "Send Message to Trade partner only Trade partner only ​ x ​ Request response Se…" at bounding box center [276, 251] width 388 height 280
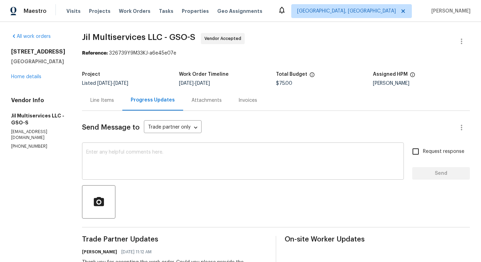
click at [194, 150] on textarea at bounding box center [243, 162] width 314 height 24
paste textarea "Checked for TP message"
type textarea "Checked for TP message"
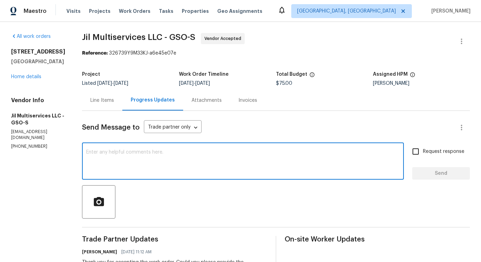
click at [34, 80] on div "[STREET_ADDRESS][PERSON_NAME] Home details" at bounding box center [38, 64] width 54 height 32
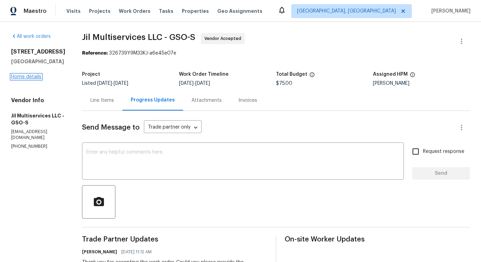
click at [34, 79] on link "Home details" at bounding box center [26, 76] width 30 height 5
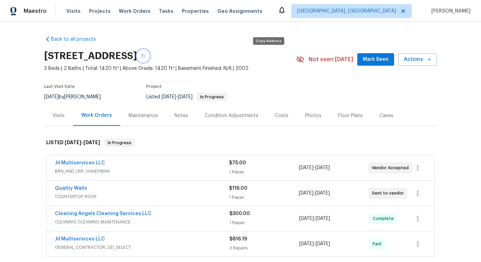
click at [145, 57] on icon "button" at bounding box center [143, 56] width 4 height 4
